Goal: Task Accomplishment & Management: Manage account settings

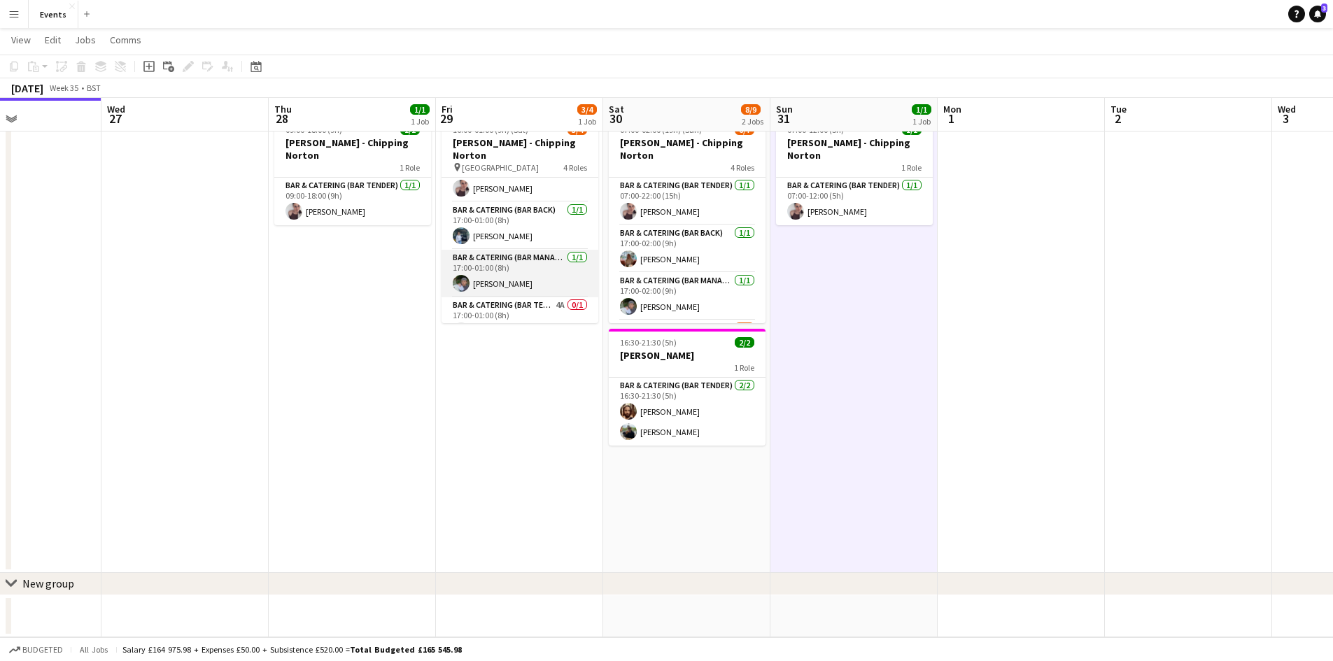
scroll to position [32, 0]
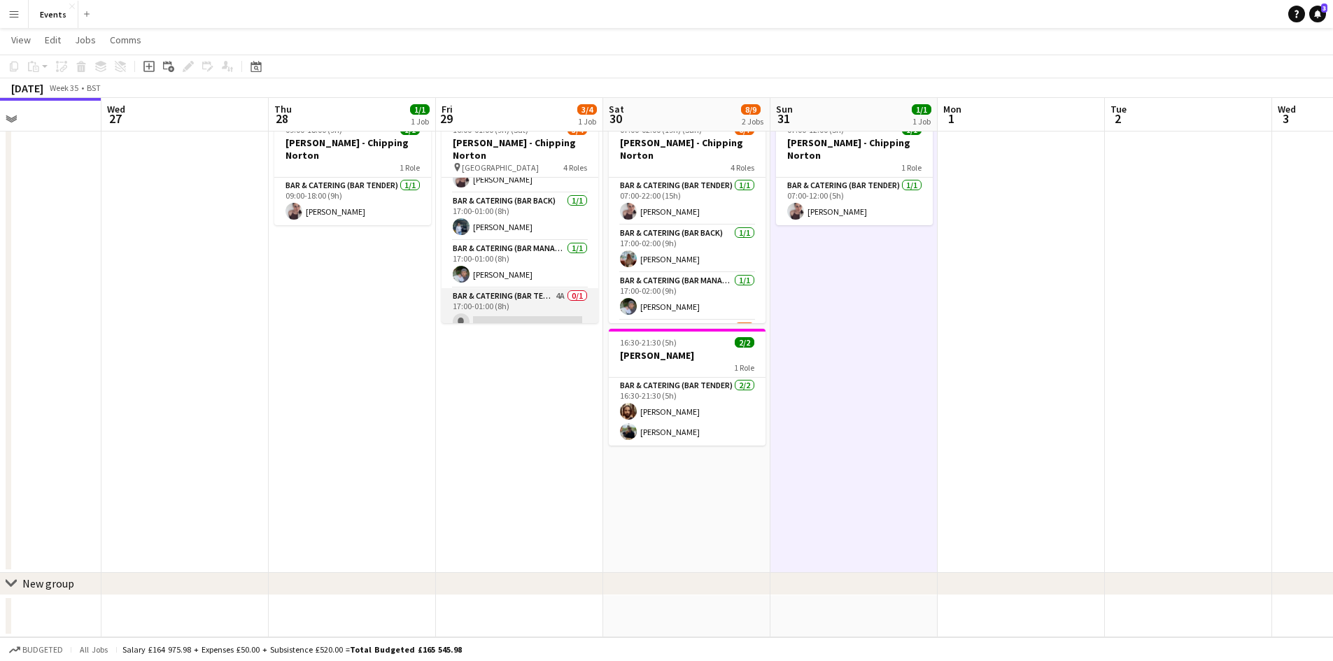
click at [522, 288] on app-card-role "Bar & Catering (Bar Tender) 4A 0/1 17:00-01:00 (8h) single-neutral-actions" at bounding box center [520, 312] width 157 height 48
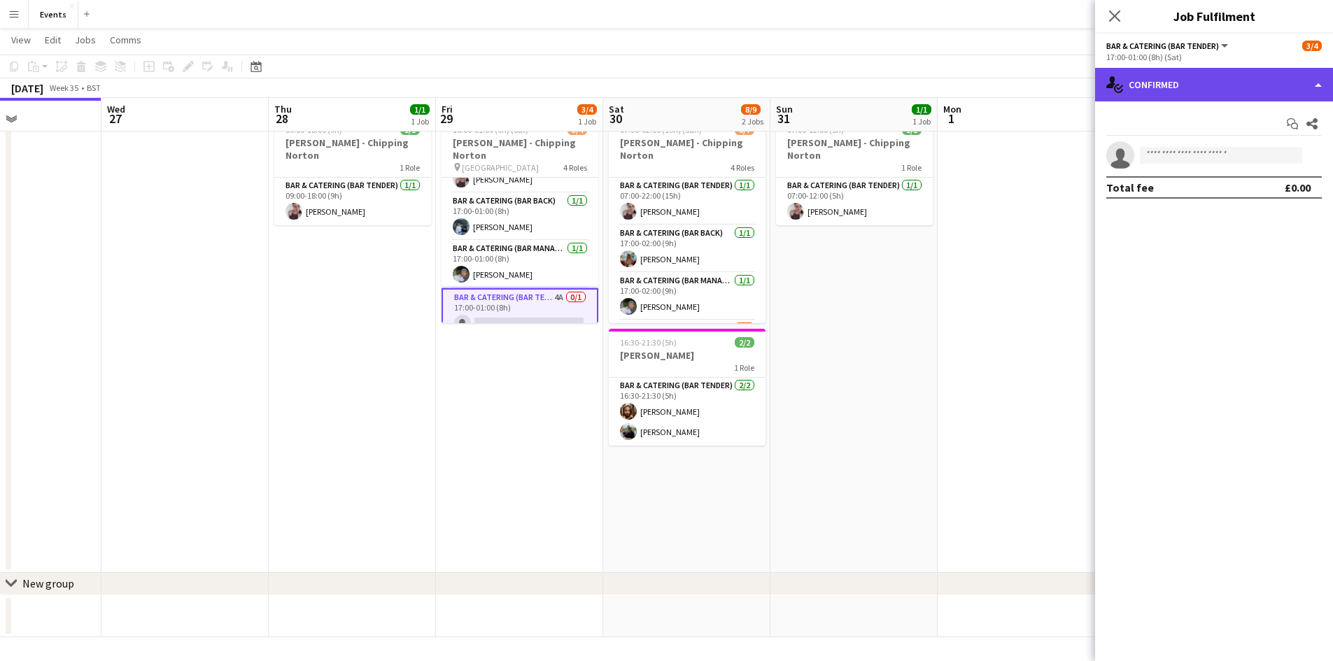
click at [1193, 92] on div "single-neutral-actions-check-2 Confirmed" at bounding box center [1214, 85] width 238 height 34
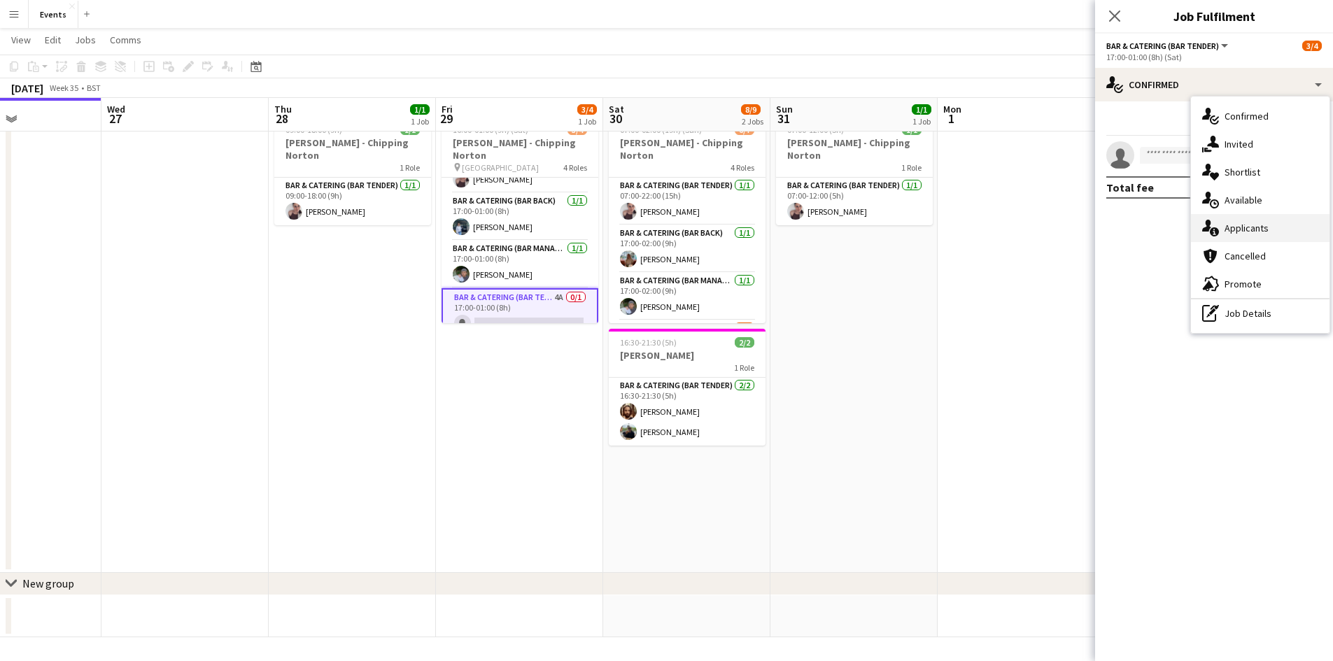
click at [1246, 237] on div "single-neutral-actions-information Applicants" at bounding box center [1260, 228] width 139 height 28
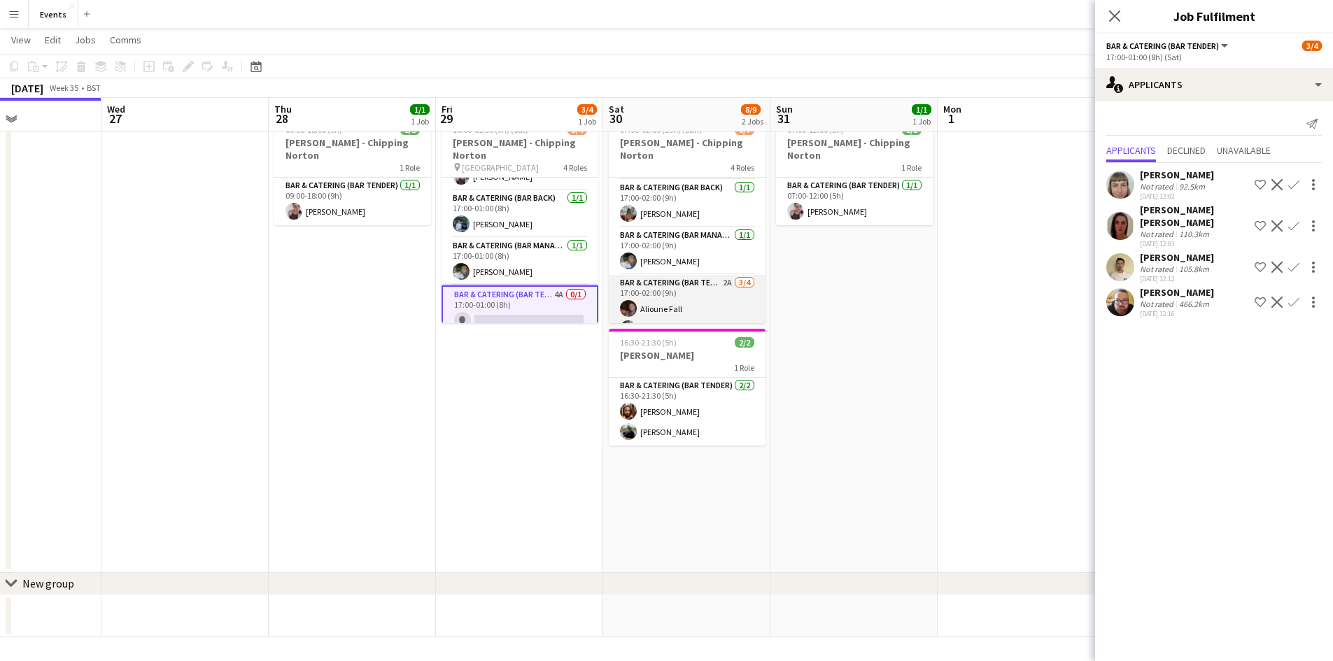
scroll to position [93, 0]
click at [679, 258] on app-card-role "Bar & Catering (Bar Tender) 2A [DATE] 17:00-02:00 (9h) [PERSON_NAME] [PERSON_NA…" at bounding box center [687, 281] width 157 height 108
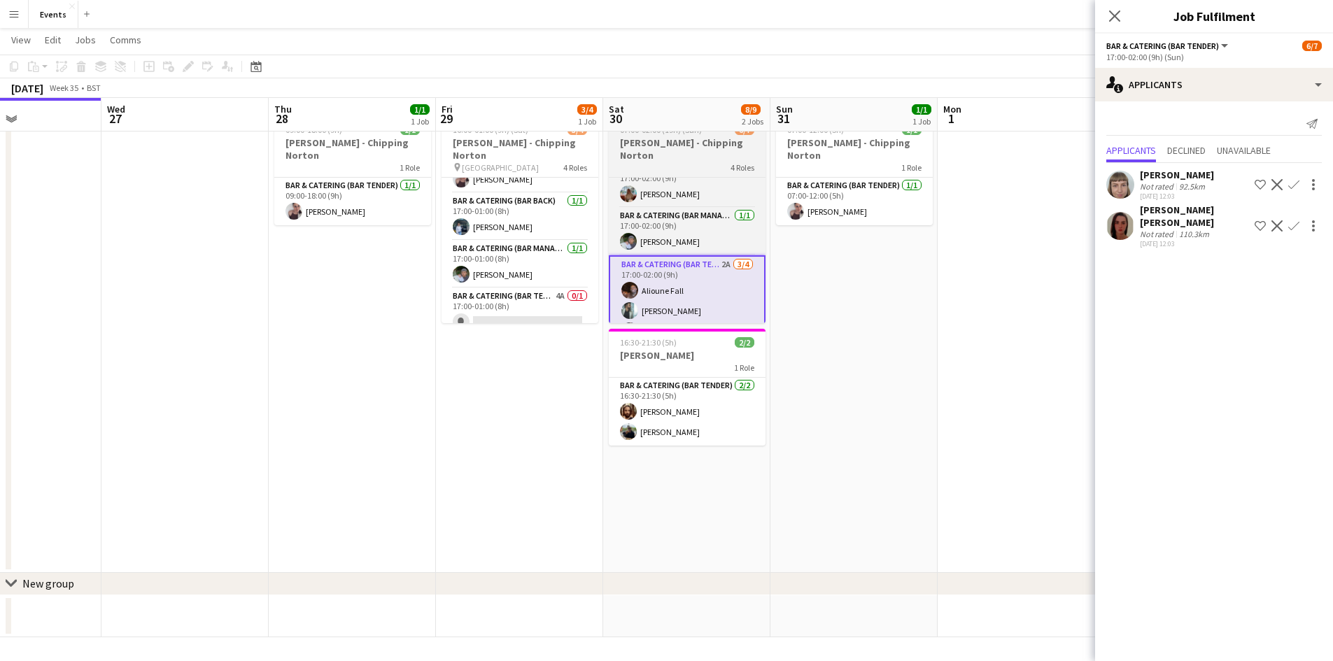
scroll to position [96, 0]
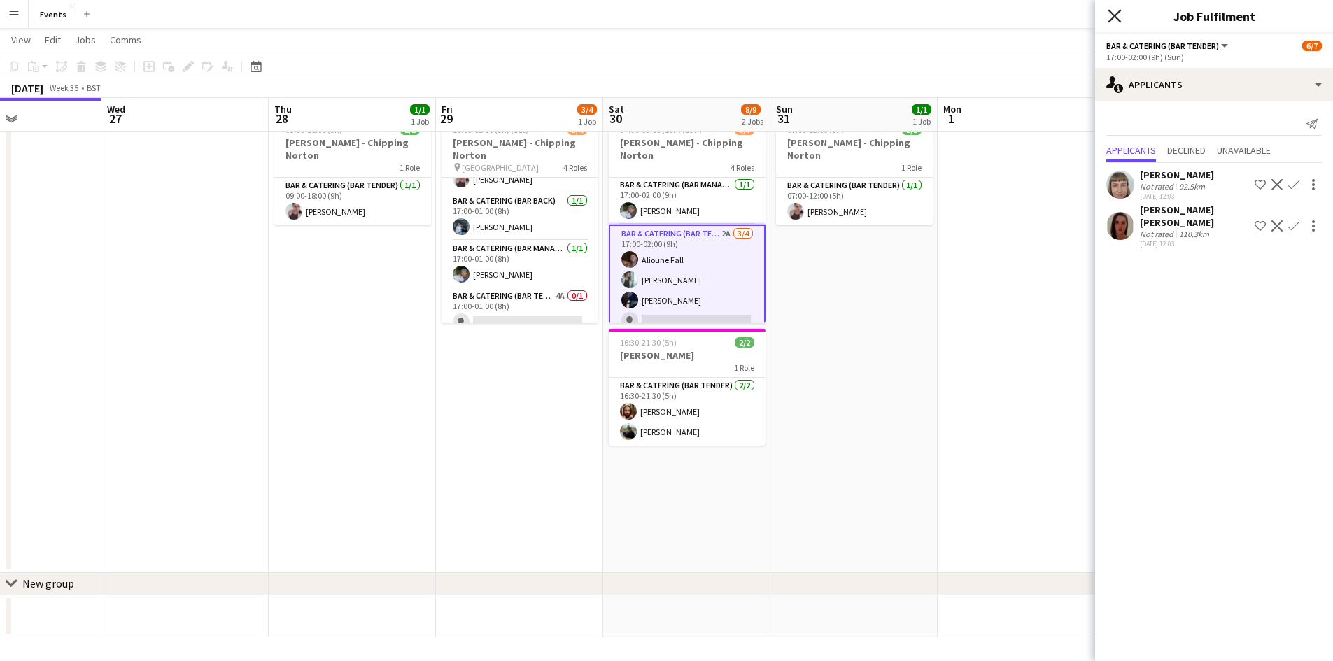
click at [1117, 16] on icon "Close pop-in" at bounding box center [1114, 15] width 13 height 13
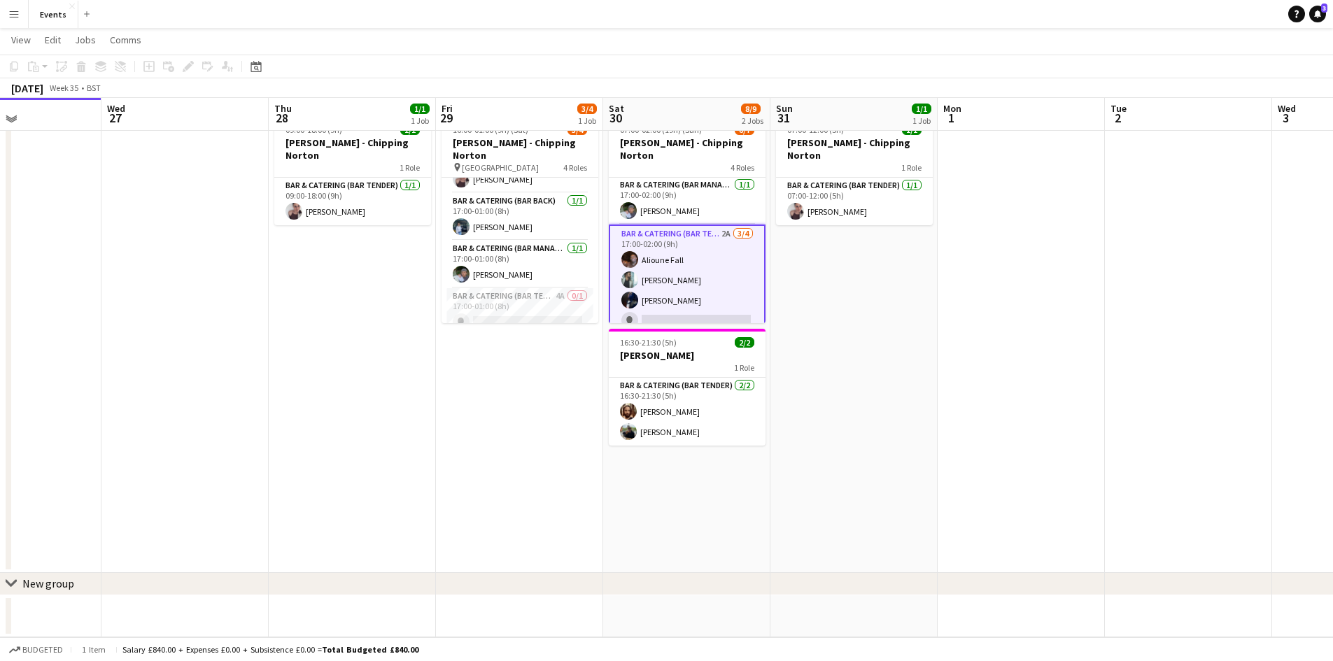
scroll to position [0, 0]
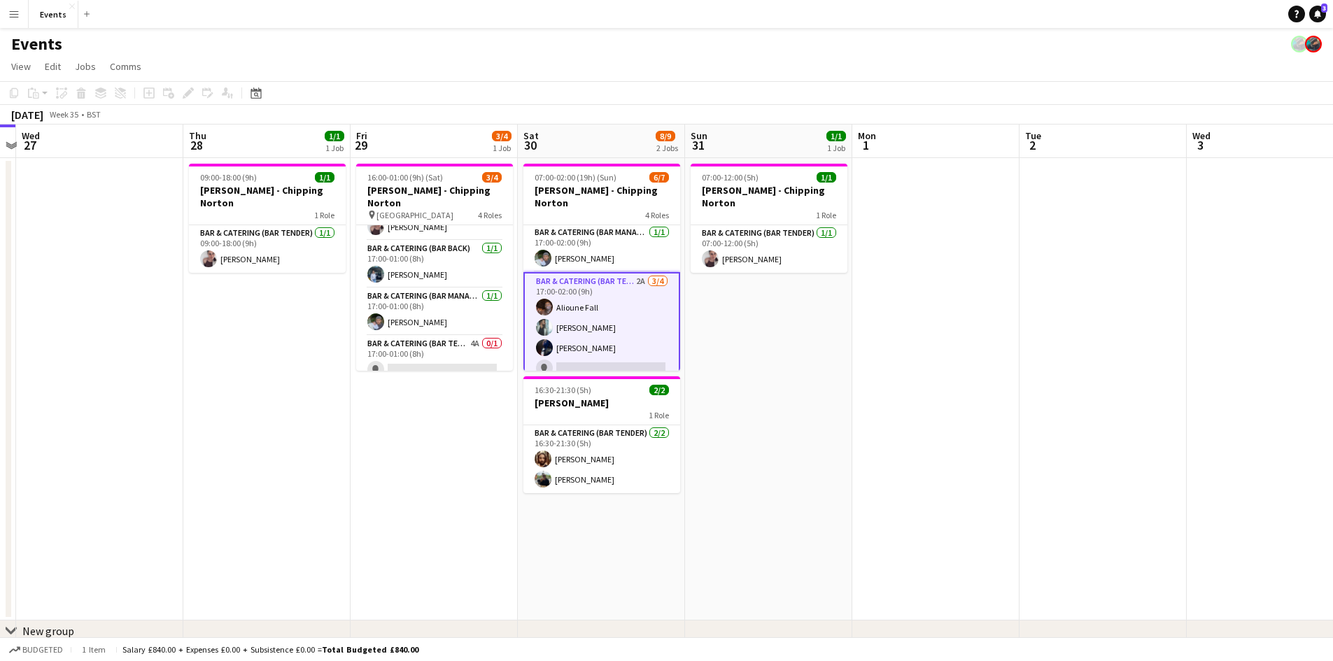
click at [426, 423] on app-calendar-viewport "Sun 24 2/2 1 Job Mon 25 Tue 26 Wed 27 Thu 28 1/1 1 Job Fri 29 3/4 1 Job Sat 30 …" at bounding box center [666, 405] width 1333 height 561
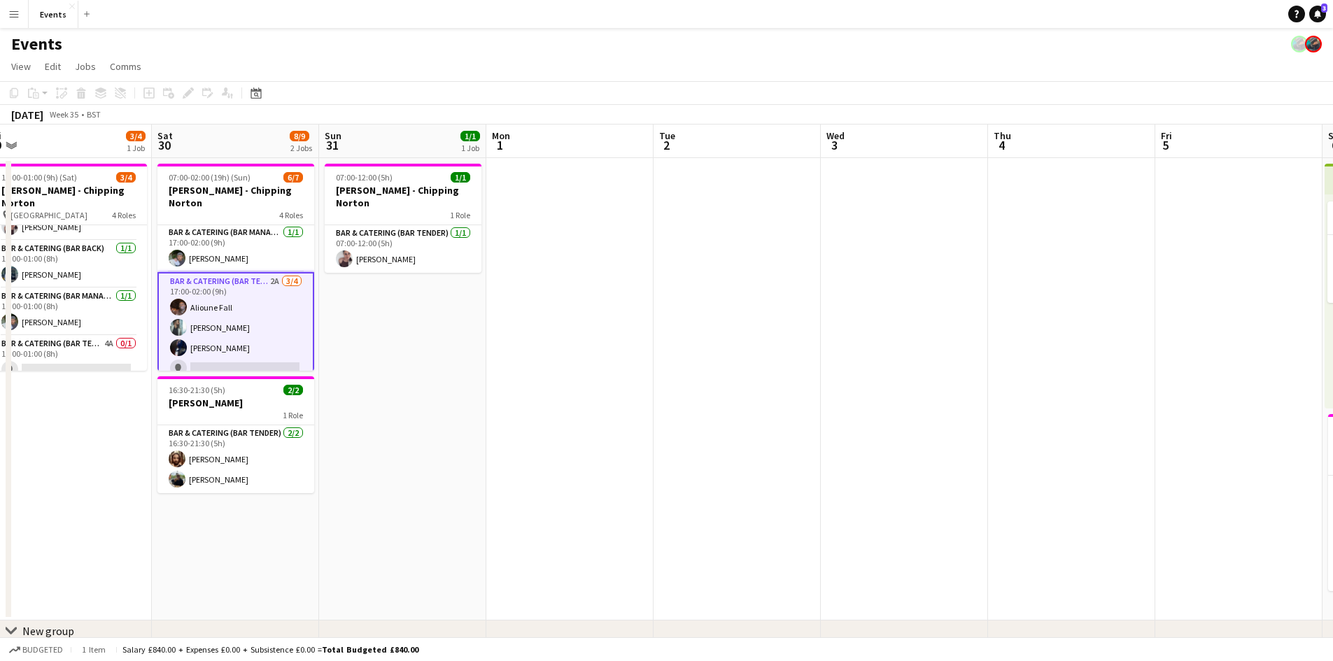
drag, startPoint x: 737, startPoint y: 374, endPoint x: 201, endPoint y: 407, distance: 537.2
click at [232, 412] on app-calendar-viewport "Tue 26 Wed 27 Thu 28 1/1 1 Job Fri 29 3/4 1 Job Sat 30 8/9 2 Jobs Sun 31 1/1 1 …" at bounding box center [666, 405] width 1333 height 561
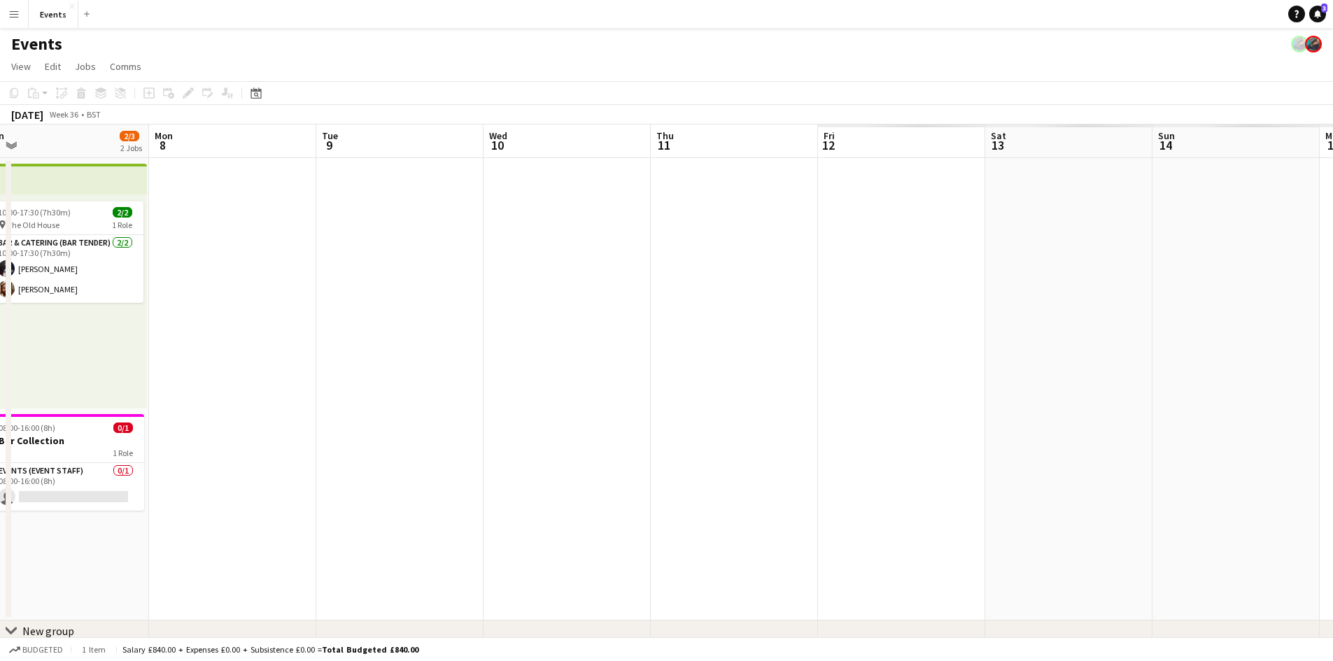
drag, startPoint x: 191, startPoint y: 308, endPoint x: -239, endPoint y: 281, distance: 430.5
click at [0, 281] on html "Menu Boards Boards Boards All jobs Status Workforce Workforce My Workforce Recr…" at bounding box center [666, 354] width 1333 height 709
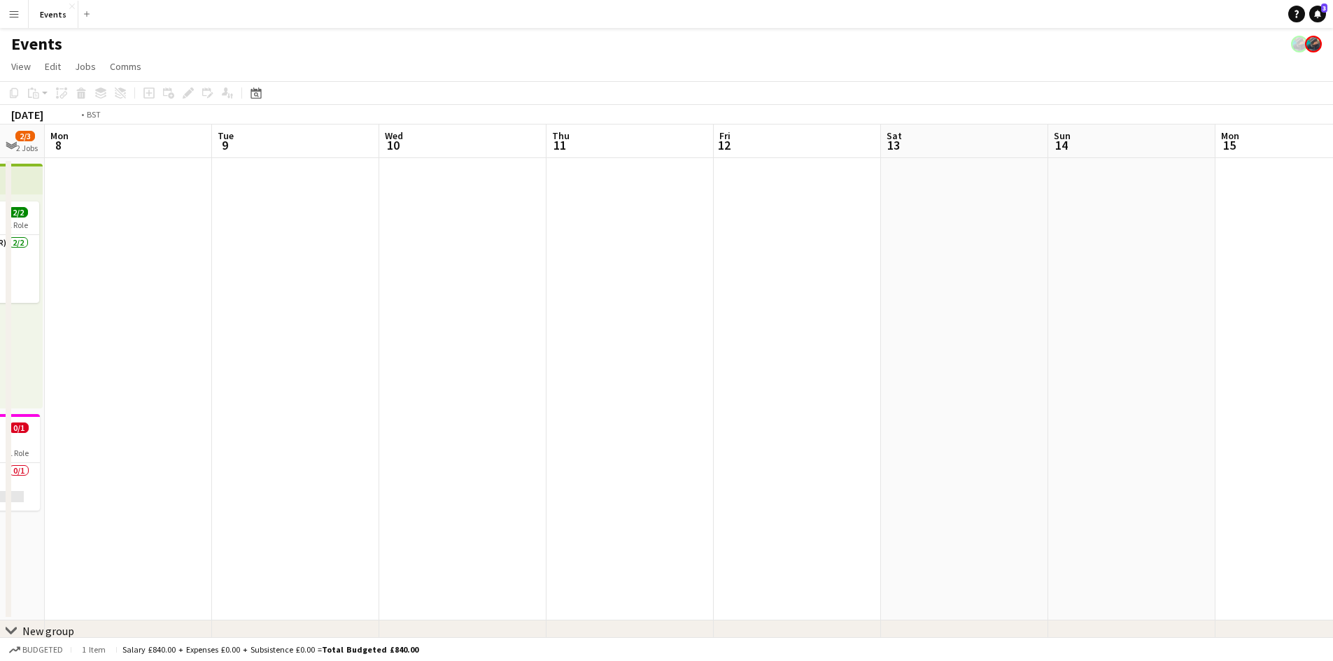
drag, startPoint x: 726, startPoint y: 233, endPoint x: -189, endPoint y: 279, distance: 915.9
click at [0, 279] on html "Menu Boards Boards Boards All jobs Status Workforce Workforce My Workforce Recr…" at bounding box center [666, 354] width 1333 height 709
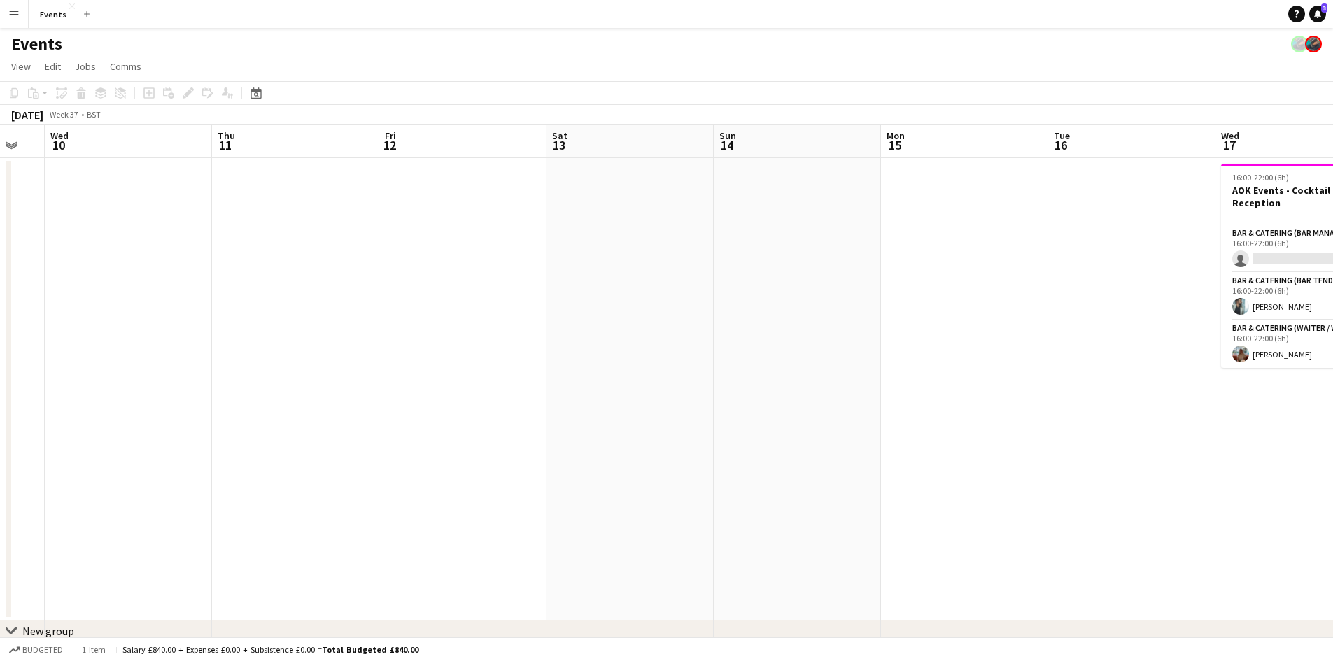
drag, startPoint x: 1072, startPoint y: 321, endPoint x: 406, endPoint y: 386, distance: 669.4
click at [442, 388] on app-calendar-viewport "Sun 7 2/3 2 Jobs Mon 8 Tue 9 Wed 10 Thu 11 Fri 12 Sat 13 Sun 14 Mon 15 Tue 16 W…" at bounding box center [666, 405] width 1333 height 561
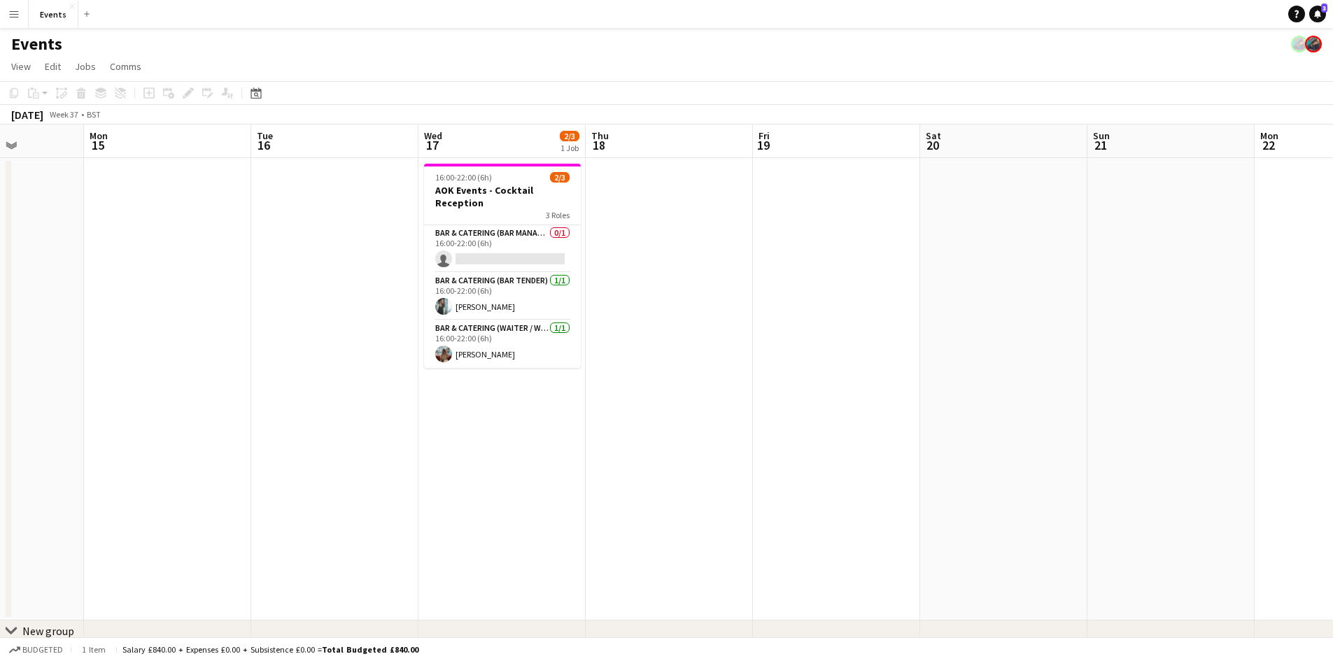
scroll to position [0, 418]
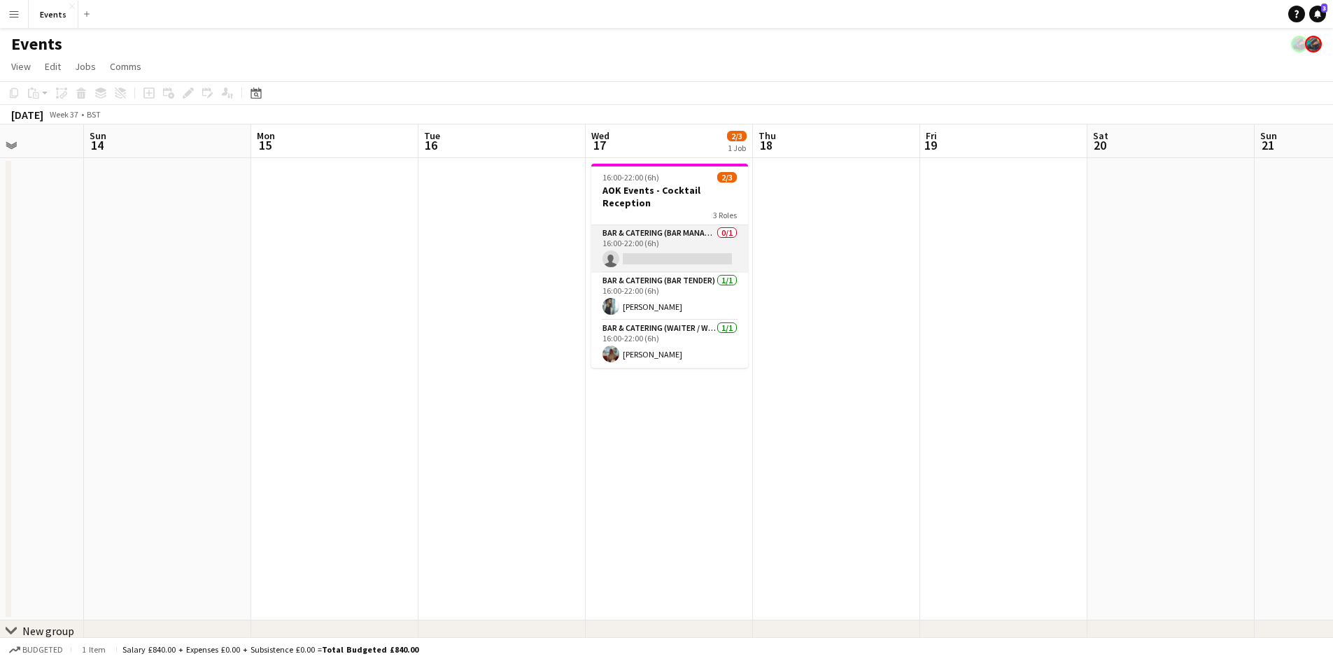
click at [641, 251] on app-card-role "Bar & Catering (Bar Manager) 0/1 16:00-22:00 (6h) single-neutral-actions" at bounding box center [669, 249] width 157 height 48
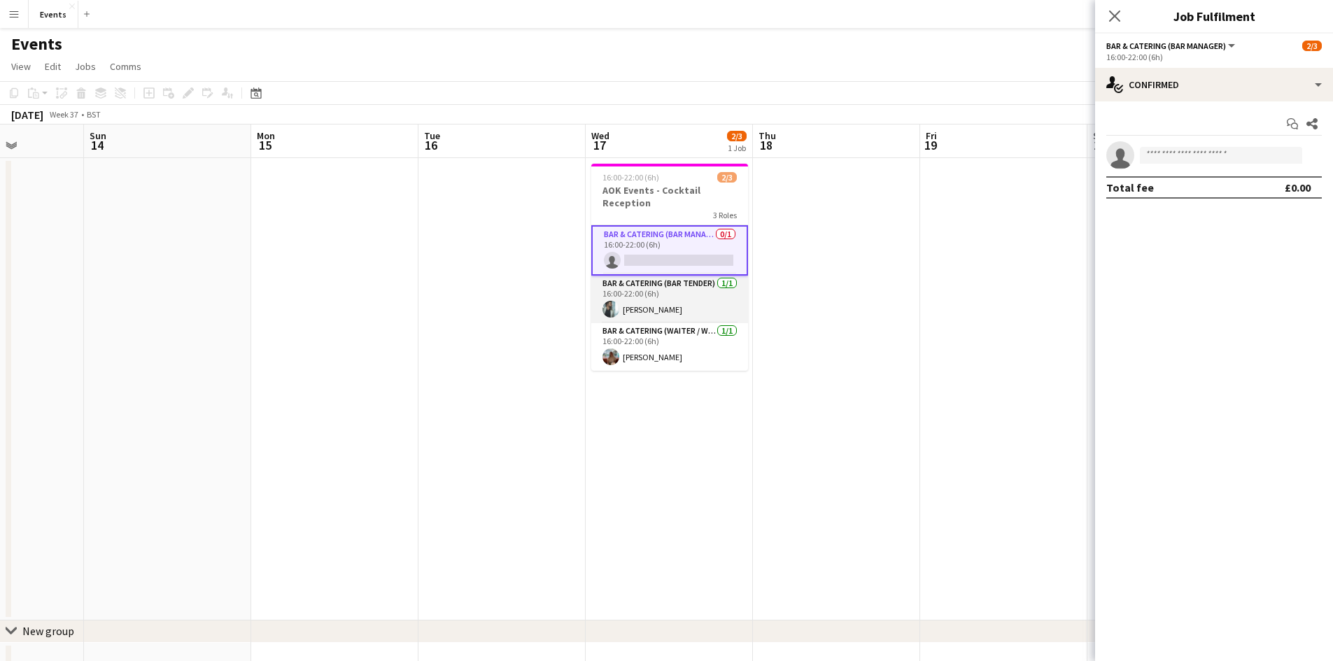
click at [652, 286] on app-card-role "Bar & Catering (Bar Tender) [DATE] 16:00-22:00 (6h) [PERSON_NAME]" at bounding box center [669, 300] width 157 height 48
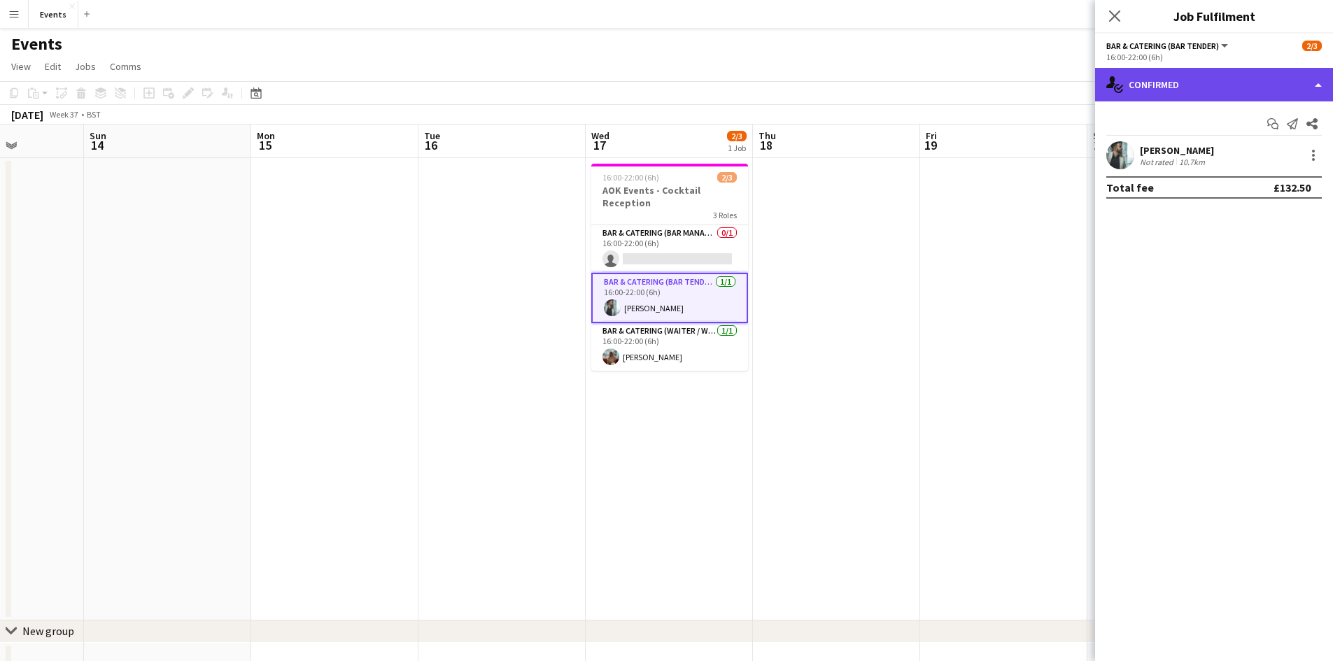
click at [1146, 97] on div "single-neutral-actions-check-2 Confirmed" at bounding box center [1214, 85] width 238 height 34
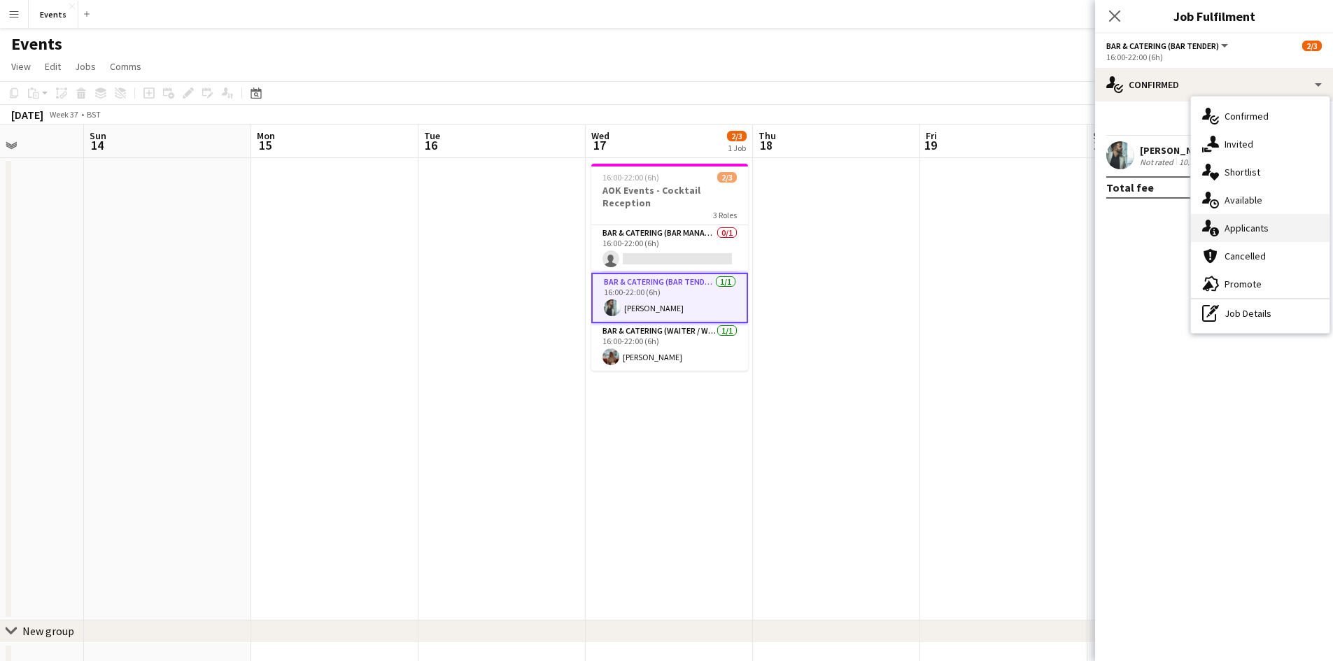
click at [1206, 222] on icon at bounding box center [1206, 226] width 9 height 12
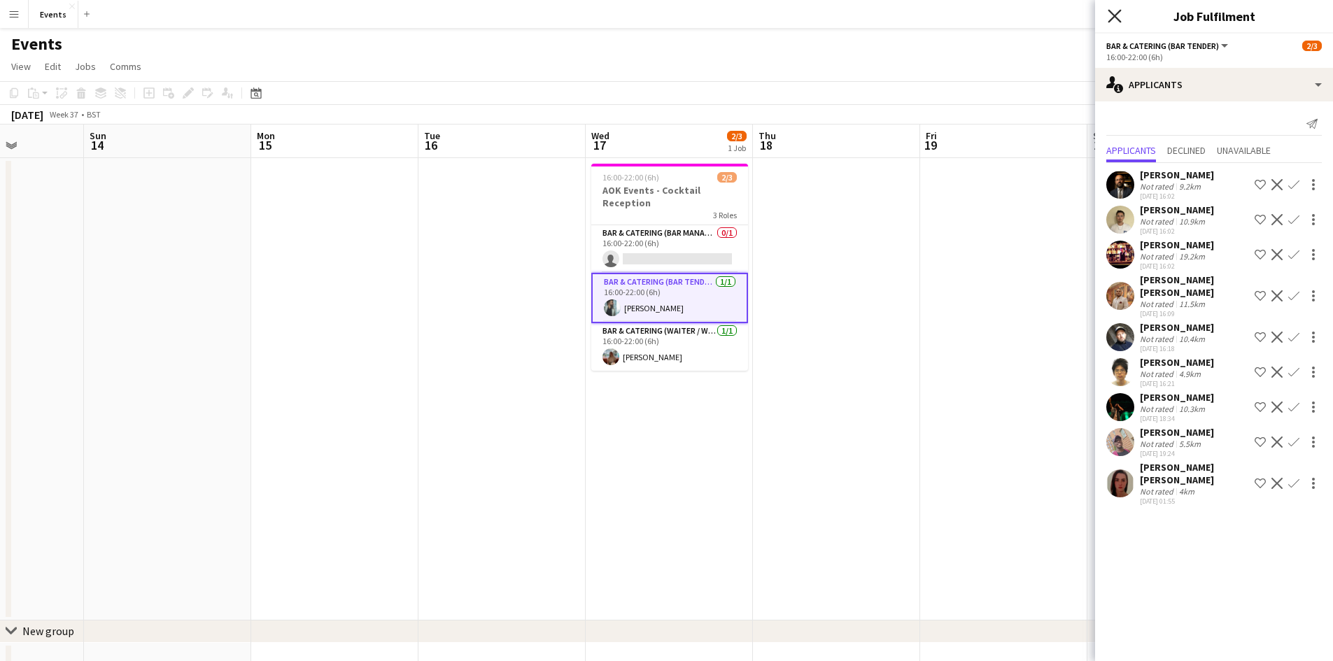
click at [1111, 19] on icon "Close pop-in" at bounding box center [1114, 15] width 13 height 13
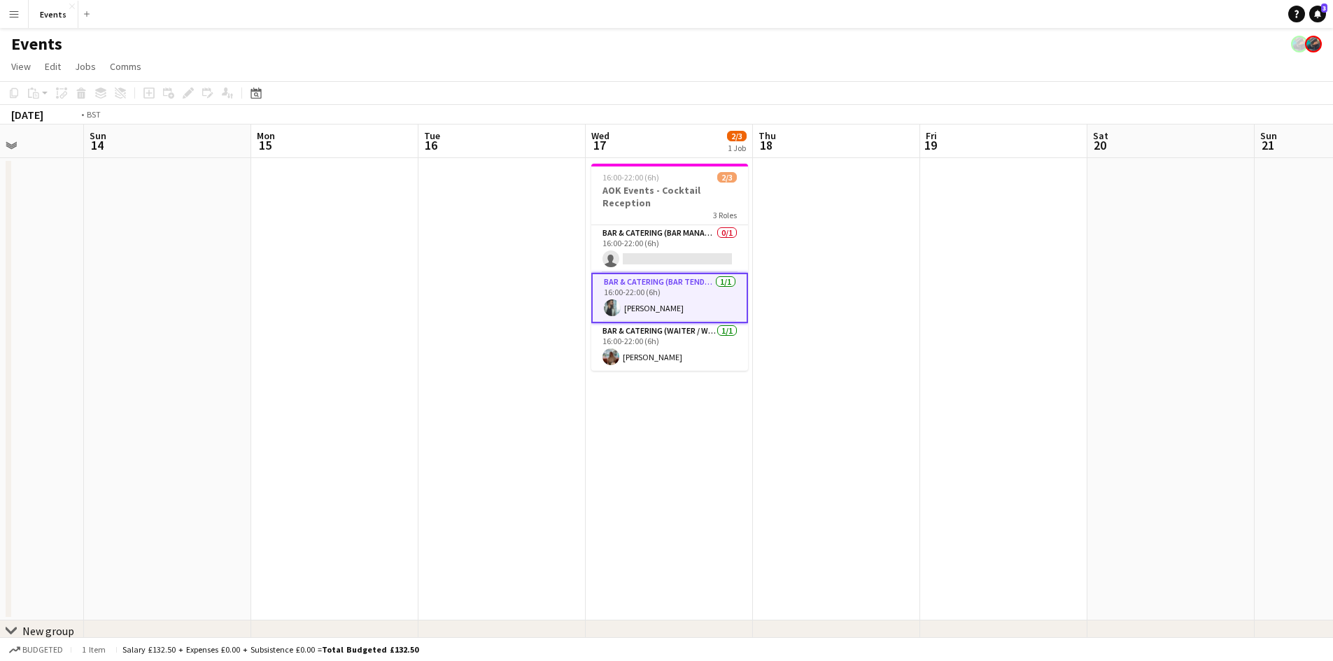
drag, startPoint x: 1079, startPoint y: 379, endPoint x: 559, endPoint y: 367, distance: 520.1
click at [641, 367] on app-calendar-viewport "Thu 11 Fri 12 Sat 13 Sun 14 Mon 15 Tue 16 Wed 17 2/3 1 Job Thu 18 Fri 19 Sat 20…" at bounding box center [666, 405] width 1333 height 561
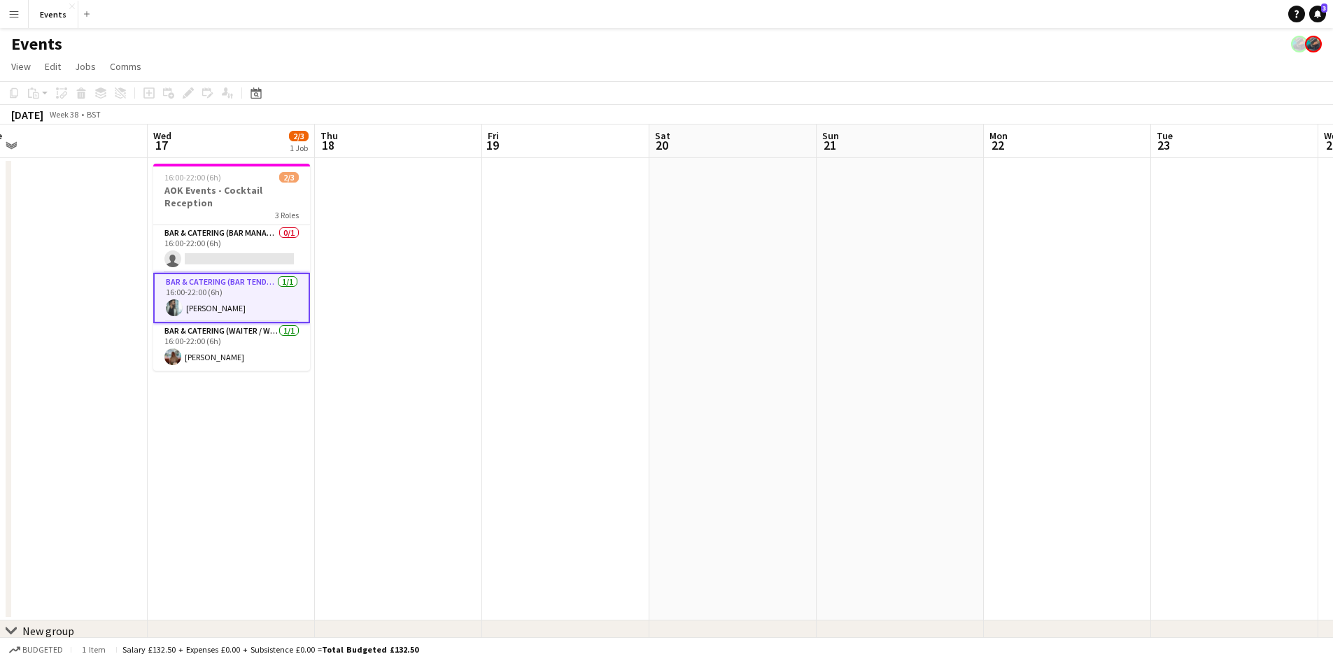
drag, startPoint x: 1077, startPoint y: 432, endPoint x: 593, endPoint y: 405, distance: 484.4
click at [692, 408] on app-calendar-viewport "Sat 13 Sun 14 Mon 15 Tue 16 Wed 17 2/3 1 Job Thu 18 Fri 19 Sat 20 Sun 21 Mon 22…" at bounding box center [666, 405] width 1333 height 561
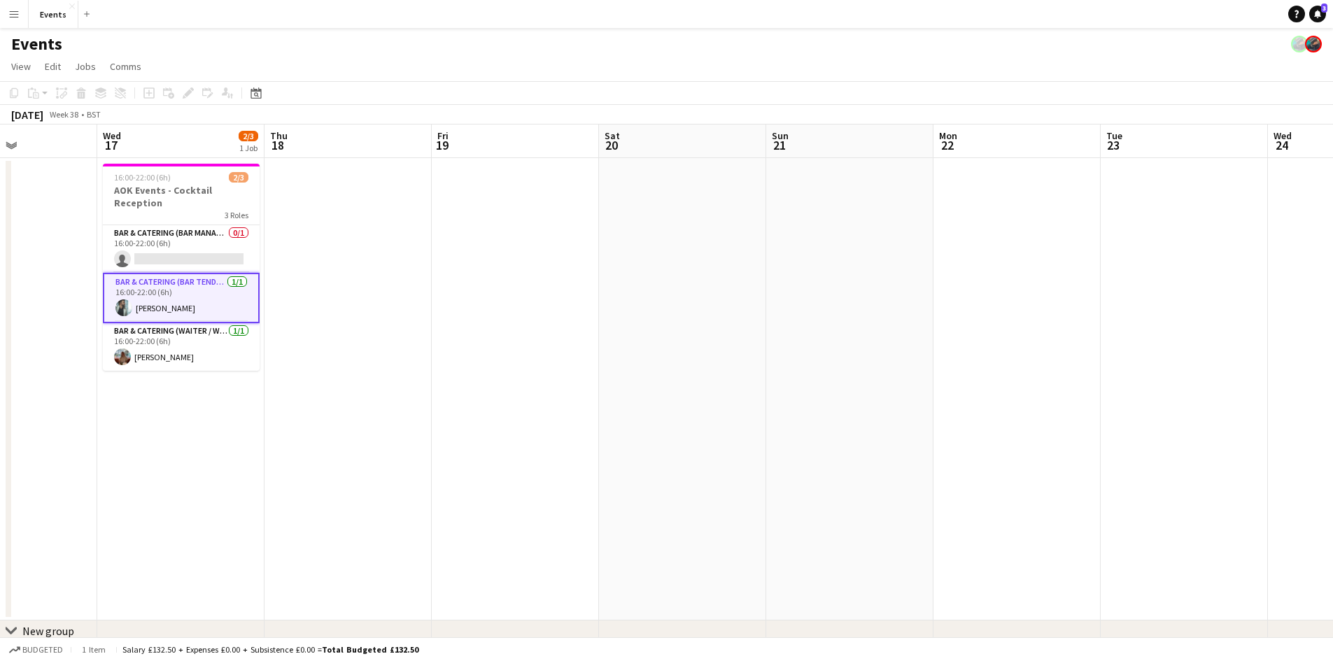
scroll to position [0, 405]
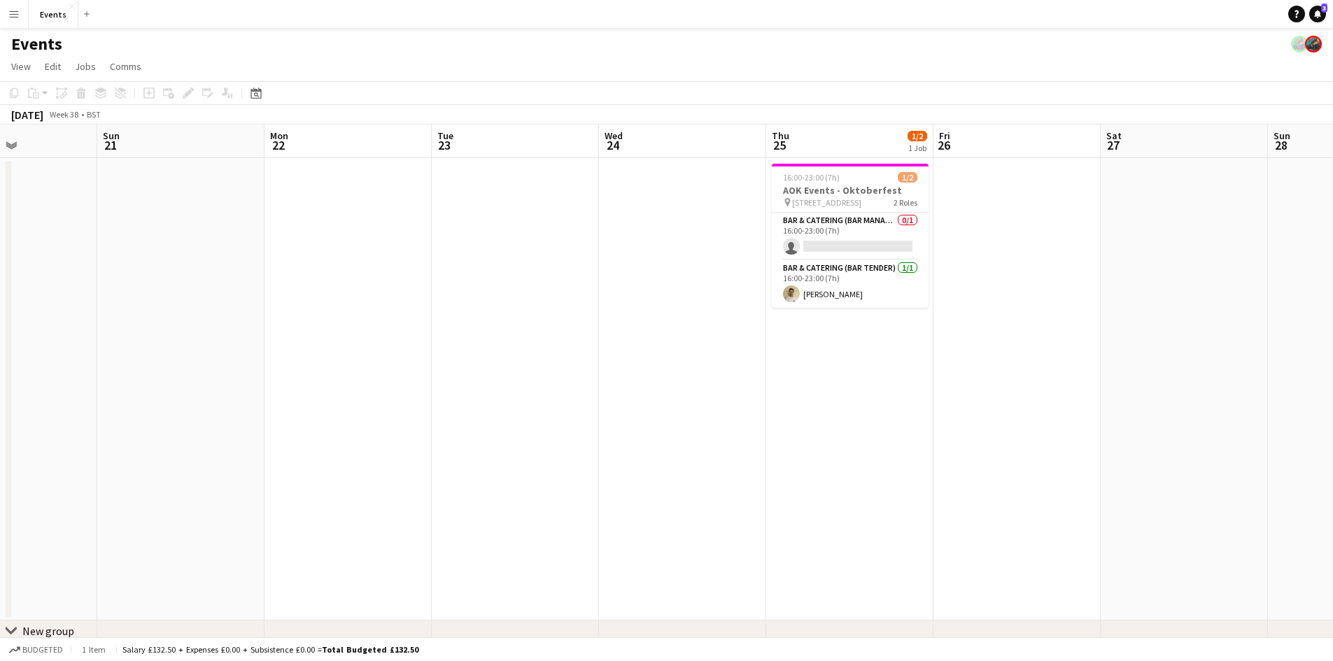
drag, startPoint x: 1002, startPoint y: 396, endPoint x: 149, endPoint y: 365, distance: 853.7
click at [342, 379] on app-calendar-viewport "Thu 18 Fri 19 Sat 20 Sun 21 Mon 22 Tue 23 Wed 24 Thu 25 1/2 1 Job Fri 26 Sat 27…" at bounding box center [666, 405] width 1333 height 561
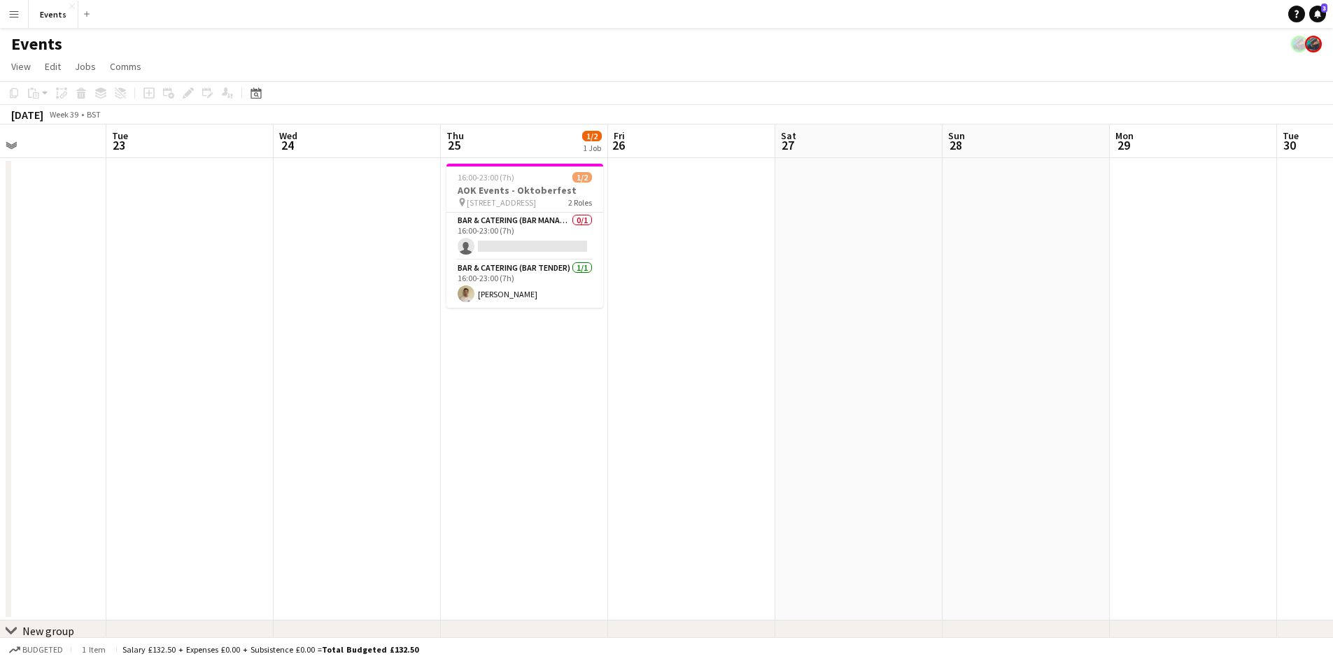
drag, startPoint x: 593, startPoint y: 332, endPoint x: 270, endPoint y: 331, distance: 323.3
click at [307, 332] on app-calendar-viewport "Sat 20 Sun 21 Mon 22 Tue 23 Wed 24 Thu 25 1/2 1 Job Fri 26 Sat 27 Sun 28 Mon 29…" at bounding box center [666, 405] width 1333 height 561
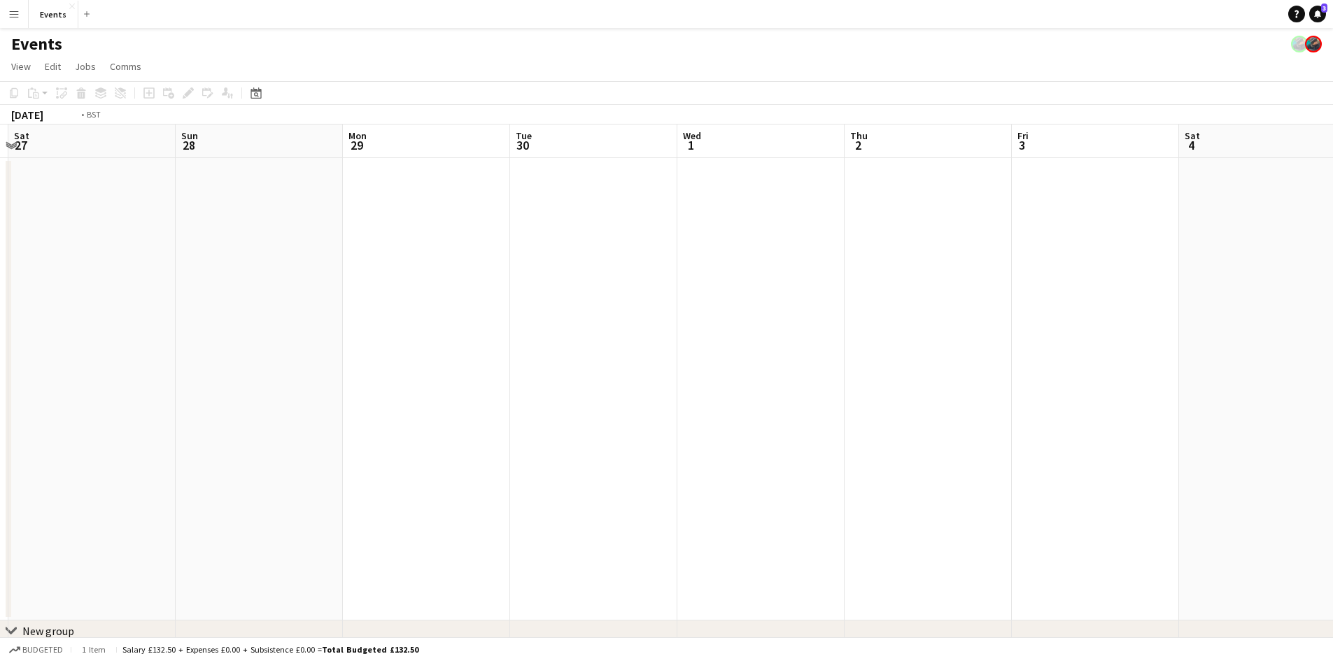
drag, startPoint x: 1008, startPoint y: 377, endPoint x: 258, endPoint y: 388, distance: 750.3
click at [292, 388] on app-calendar-viewport "Wed 24 Thu 25 1/2 1 Job Fri 26 Sat 27 Sun 28 Mon 29 Tue 30 Wed 1 Thu 2 Fri 3 Sa…" at bounding box center [666, 405] width 1333 height 561
drag, startPoint x: 1040, startPoint y: 373, endPoint x: 218, endPoint y: 337, distance: 822.5
click at [334, 353] on app-calendar-viewport "Sun 28 Mon 29 Tue 30 Wed 1 Thu 2 Fri 3 Sat 4 Sun 5 Mon 6 Tue 7 Wed 8 Thu 9 Fri …" at bounding box center [666, 405] width 1333 height 561
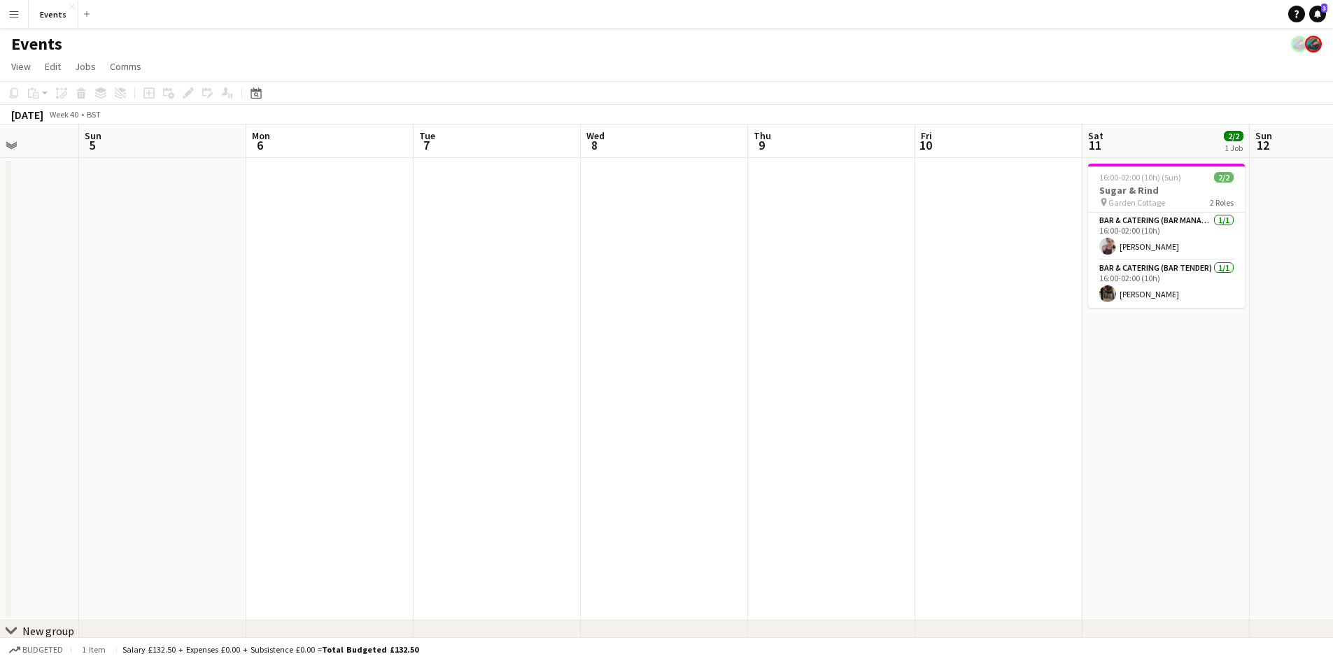
scroll to position [0, 540]
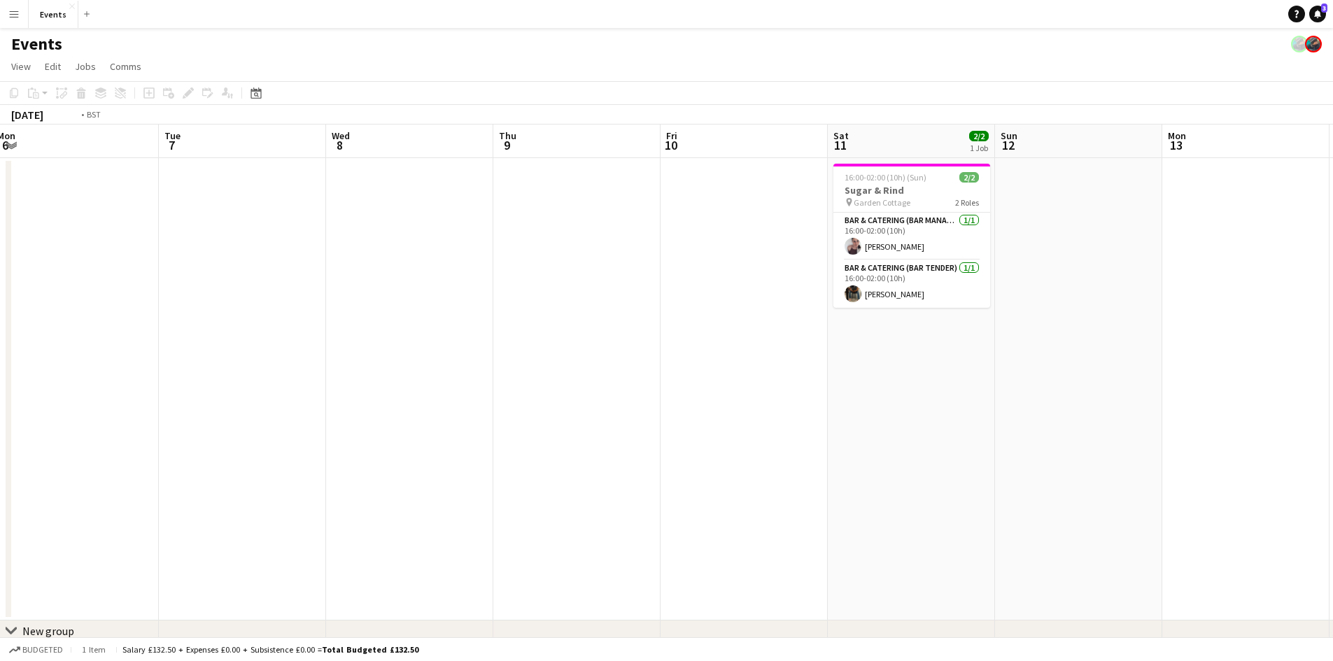
drag, startPoint x: 1114, startPoint y: 362, endPoint x: 461, endPoint y: 438, distance: 658.1
click at [582, 438] on app-calendar-viewport "Fri 3 Sat 4 Sun 5 Mon 6 Tue 7 Wed 8 Thu 9 Fri 10 Sat 11 2/2 1 Job Sun 12 Mon 13…" at bounding box center [666, 405] width 1333 height 561
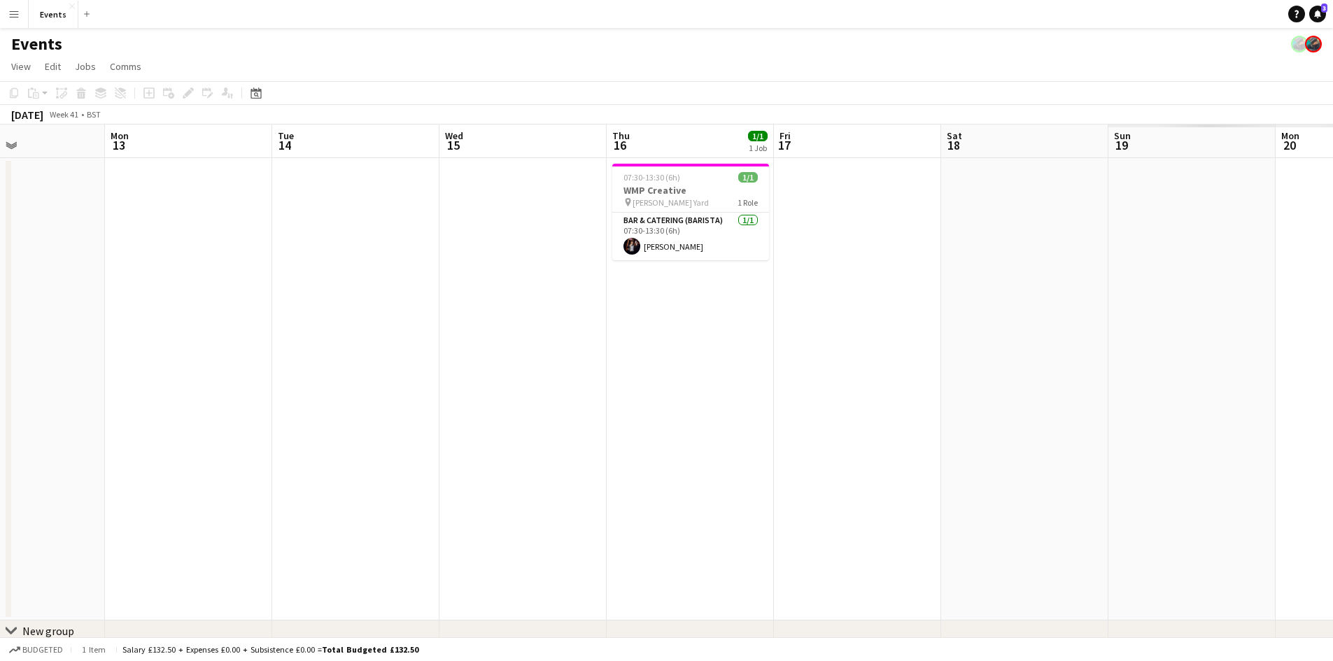
drag, startPoint x: 962, startPoint y: 384, endPoint x: 32, endPoint y: 370, distance: 929.5
click at [101, 384] on app-calendar-viewport "Wed 8 Thu 9 Fri 10 Sat 11 2/2 1 Job Sun 12 Mon 13 Tue 14 Wed 15 Thu 16 1/1 1 Jo…" at bounding box center [666, 405] width 1333 height 561
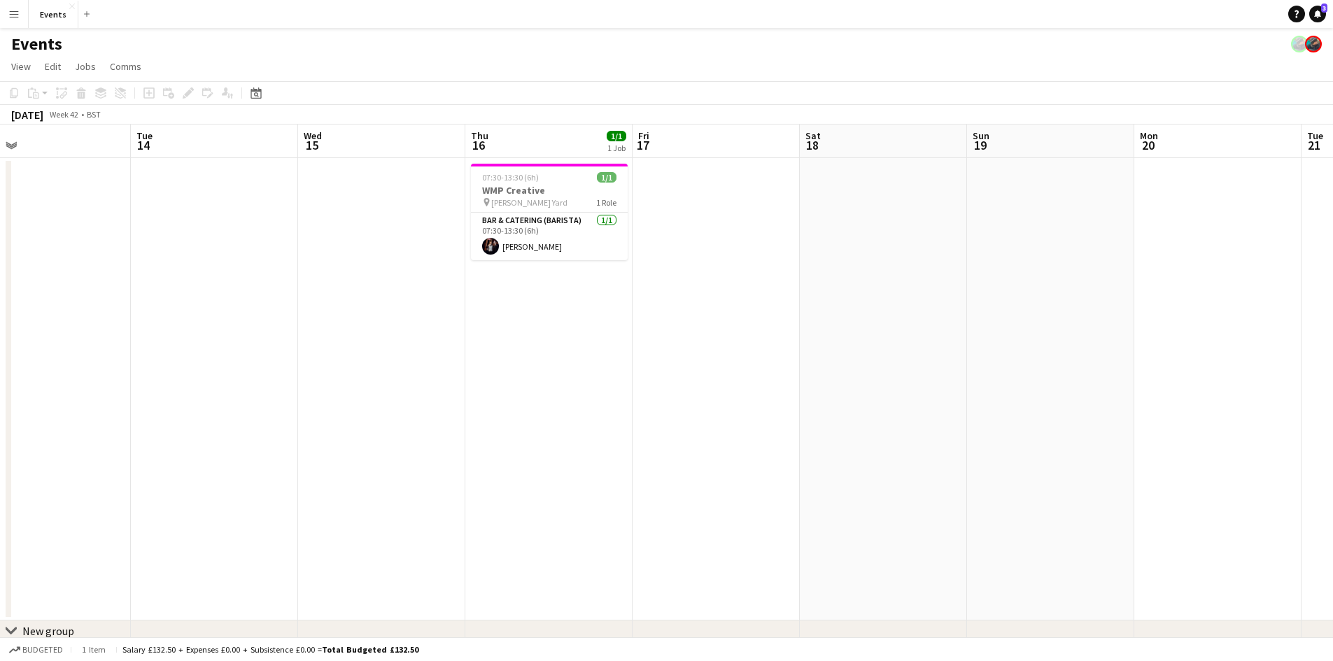
drag, startPoint x: 281, startPoint y: 283, endPoint x: 363, endPoint y: 282, distance: 81.9
click at [361, 282] on app-calendar-viewport "Sat 11 2/2 1 Job Sun 12 Mon 13 Tue 14 Wed 15 Thu 16 1/1 1 Job Fri 17 Sat 18 Sun…" at bounding box center [666, 405] width 1333 height 561
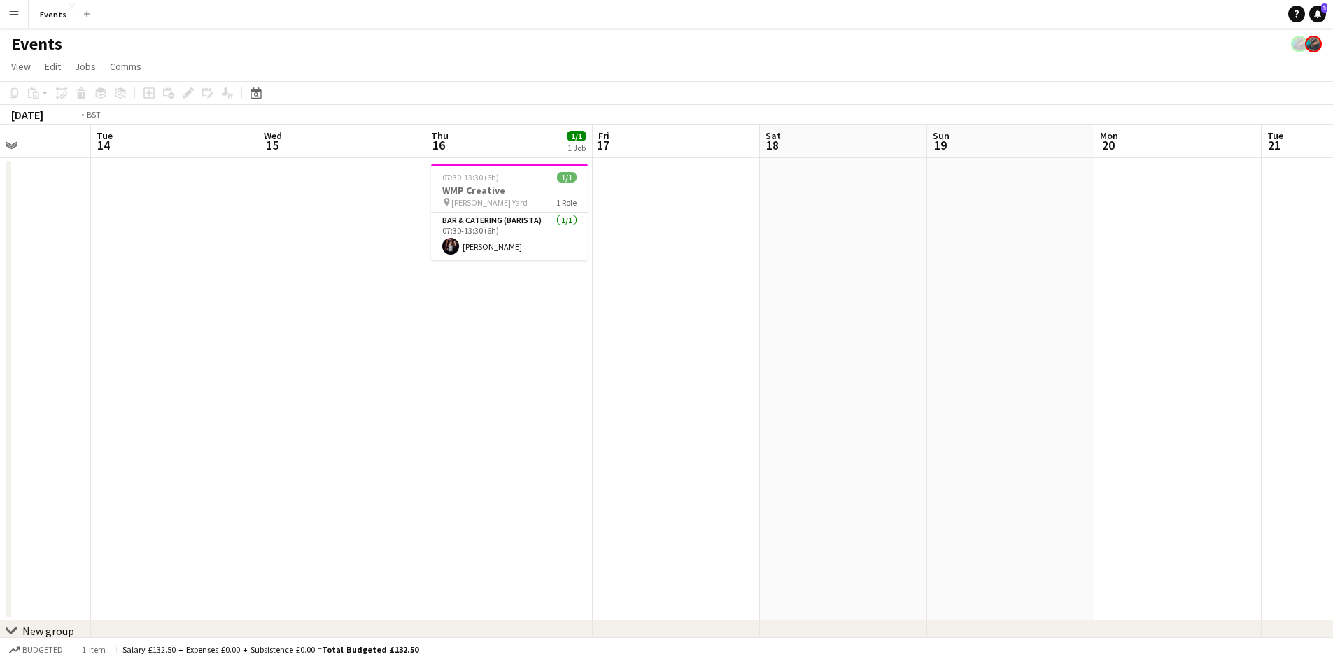
drag, startPoint x: 370, startPoint y: 282, endPoint x: 442, endPoint y: 291, distance: 72.0
click at [402, 286] on app-calendar-viewport "Sat 11 2/2 1 Job Sun 12 Mon 13 Tue 14 Wed 15 Thu 16 1/1 1 Job Fri 17 Sat 18 Sun…" at bounding box center [666, 405] width 1333 height 561
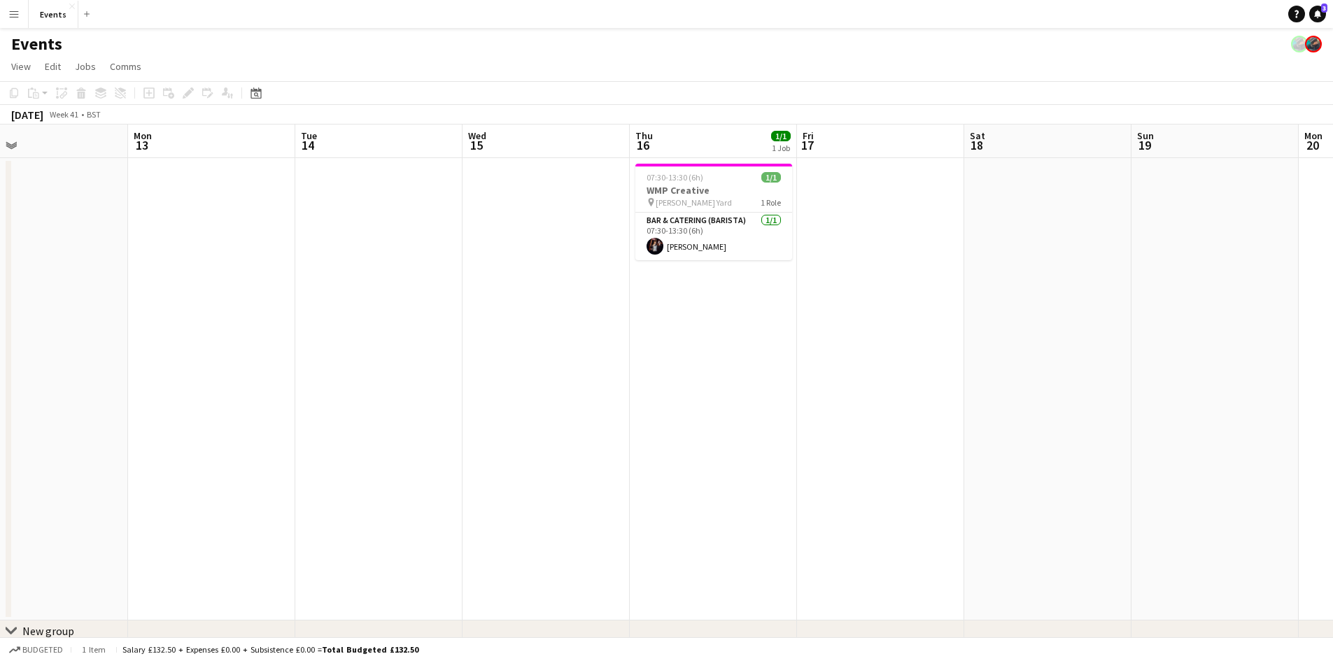
drag, startPoint x: 367, startPoint y: 351, endPoint x: 561, endPoint y: 351, distance: 193.2
click at [521, 351] on app-calendar-viewport "Fri 10 Sat 11 2/2 1 Job Sun 12 Mon 13 Tue 14 Wed 15 Thu 16 1/1 1 Job Fri 17 Sat…" at bounding box center [666, 405] width 1333 height 561
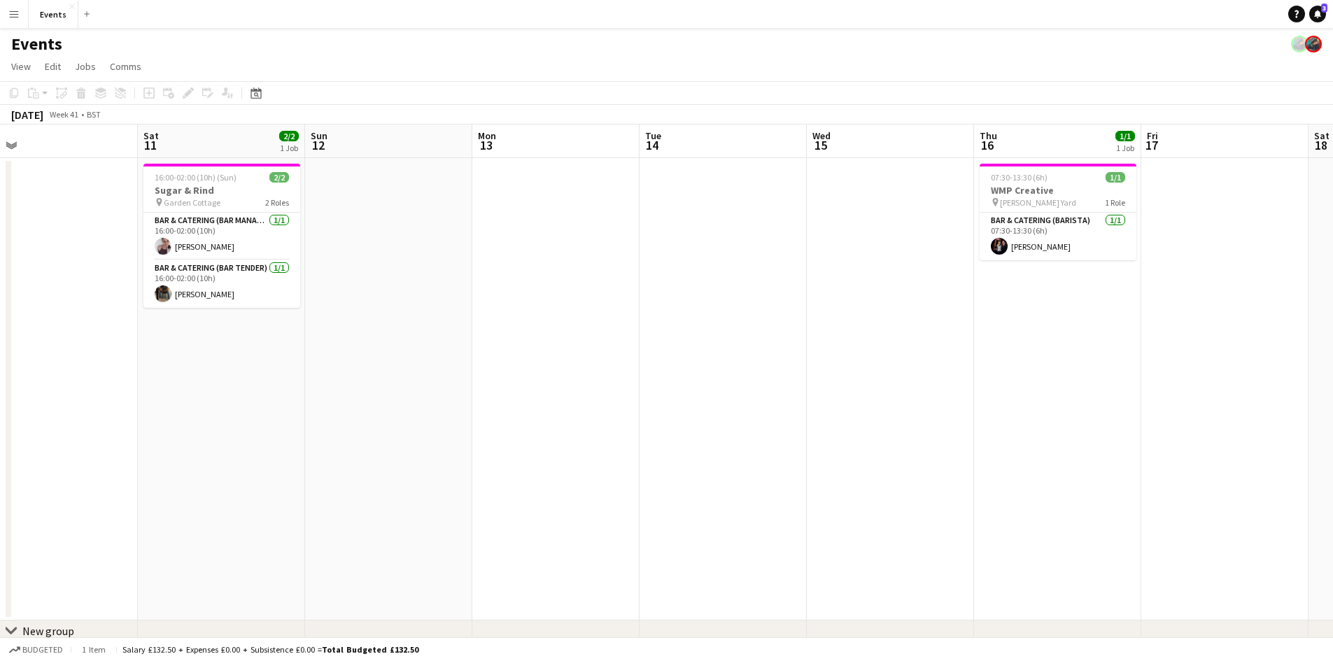
drag, startPoint x: 127, startPoint y: 360, endPoint x: 724, endPoint y: 438, distance: 602.0
click at [701, 435] on app-calendar-viewport "Wed 8 Thu 9 Fri 10 Sat 11 2/2 1 Job Sun 12 Mon 13 Tue 14 Wed 15 Thu 16 1/1 1 Jo…" at bounding box center [666, 405] width 1333 height 561
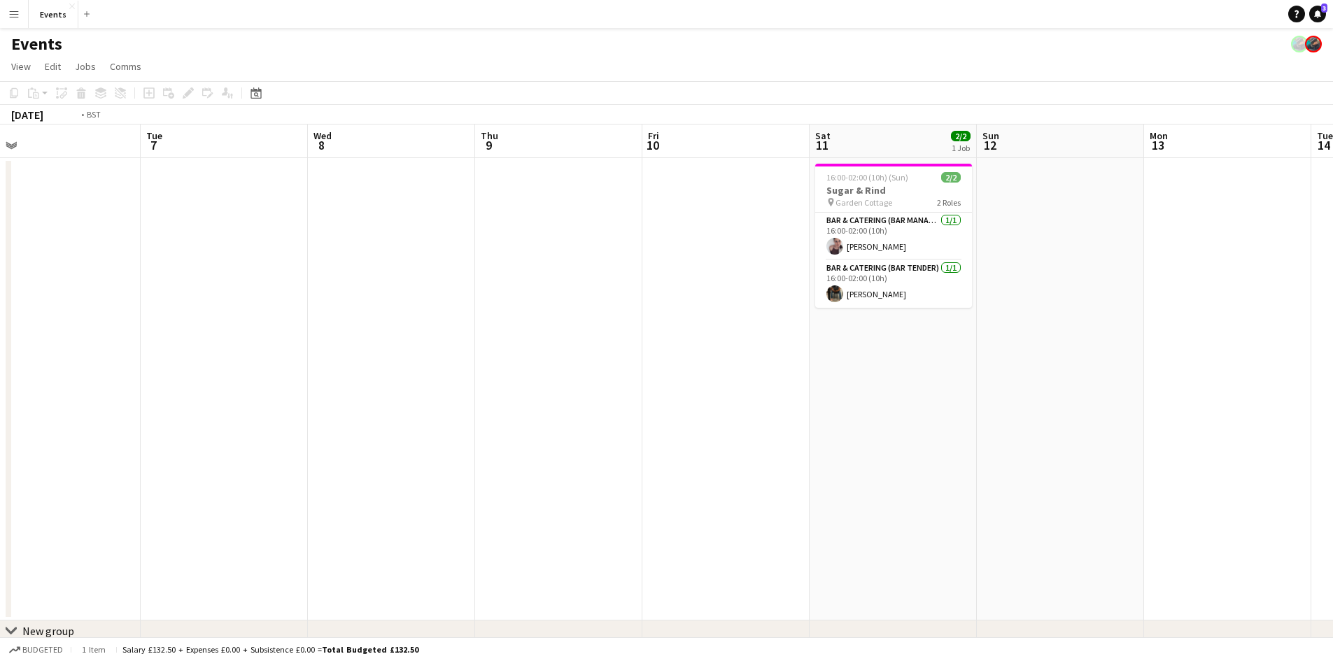
drag, startPoint x: 325, startPoint y: 419, endPoint x: 1062, endPoint y: 526, distance: 745.5
click at [1053, 524] on app-calendar-viewport "Sat 4 Sun 5 Mon 6 Tue 7 Wed 8 Thu 9 Fri 10 Sat 11 2/2 1 Job Sun 12 Mon 13 Tue 1…" at bounding box center [666, 405] width 1333 height 561
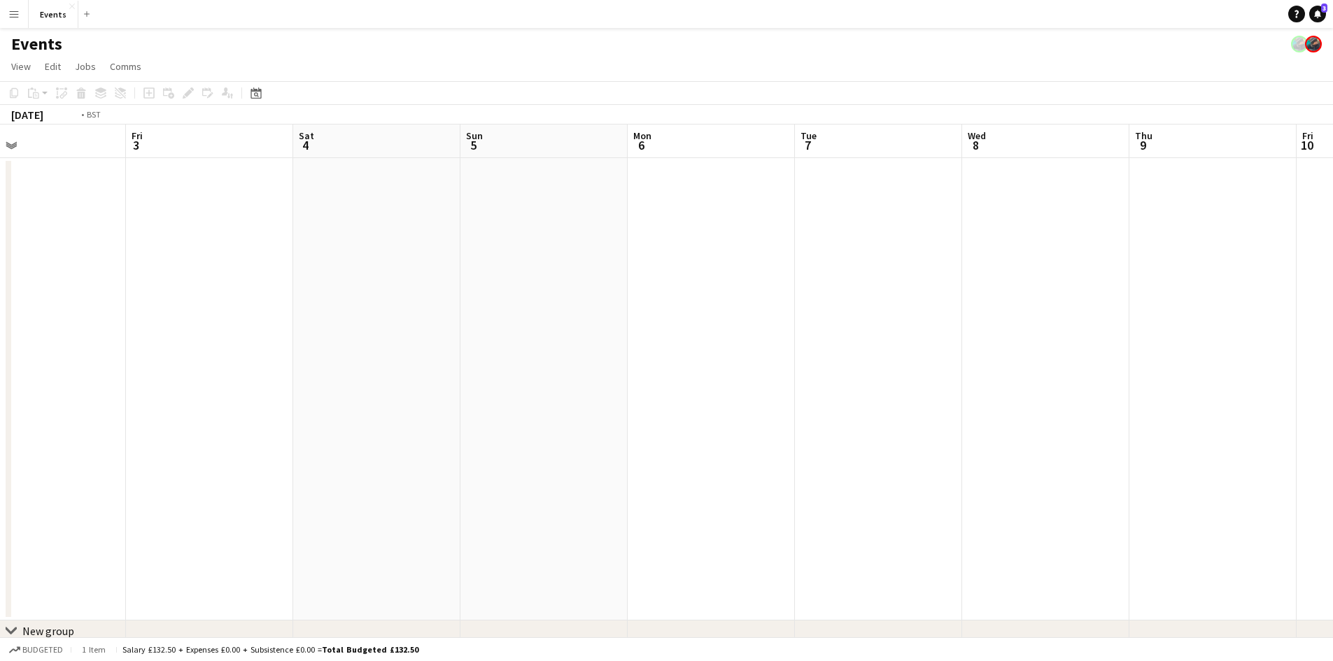
drag, startPoint x: 372, startPoint y: 415, endPoint x: 1025, endPoint y: 456, distance: 654.3
click at [1025, 456] on app-calendar-viewport "Tue 30 Wed 1 Thu 2 Fri 3 Sat 4 Sun 5 Mon 6 Tue 7 Wed 8 Thu 9 Fri 10 Sat 11 2/2 …" at bounding box center [666, 405] width 1333 height 561
drag, startPoint x: 533, startPoint y: 385, endPoint x: 1010, endPoint y: 401, distance: 476.9
click at [1010, 401] on app-calendar-viewport "Fri 26 Sat 27 Sun 28 Mon 29 Tue 30 Wed 1 Thu 2 Fri 3 Sat 4 Sun 5 Mon 6 Tue 7 We…" at bounding box center [666, 405] width 1333 height 561
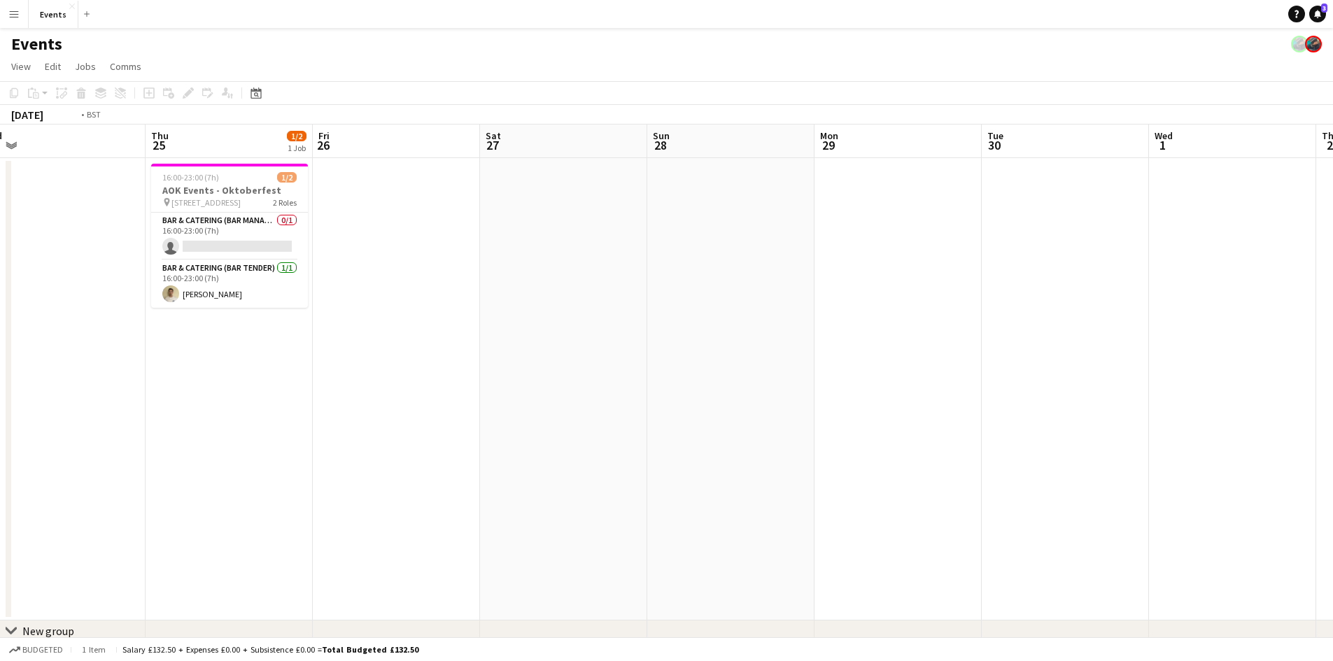
drag, startPoint x: 316, startPoint y: 361, endPoint x: 975, endPoint y: 387, distance: 659.8
click at [964, 386] on app-calendar-viewport "Mon 22 Tue 23 Wed 24 Thu 25 1/2 1 Job Fri 26 Sat 27 Sun 28 Mon 29 Tue 30 Wed 1 …" at bounding box center [666, 405] width 1333 height 561
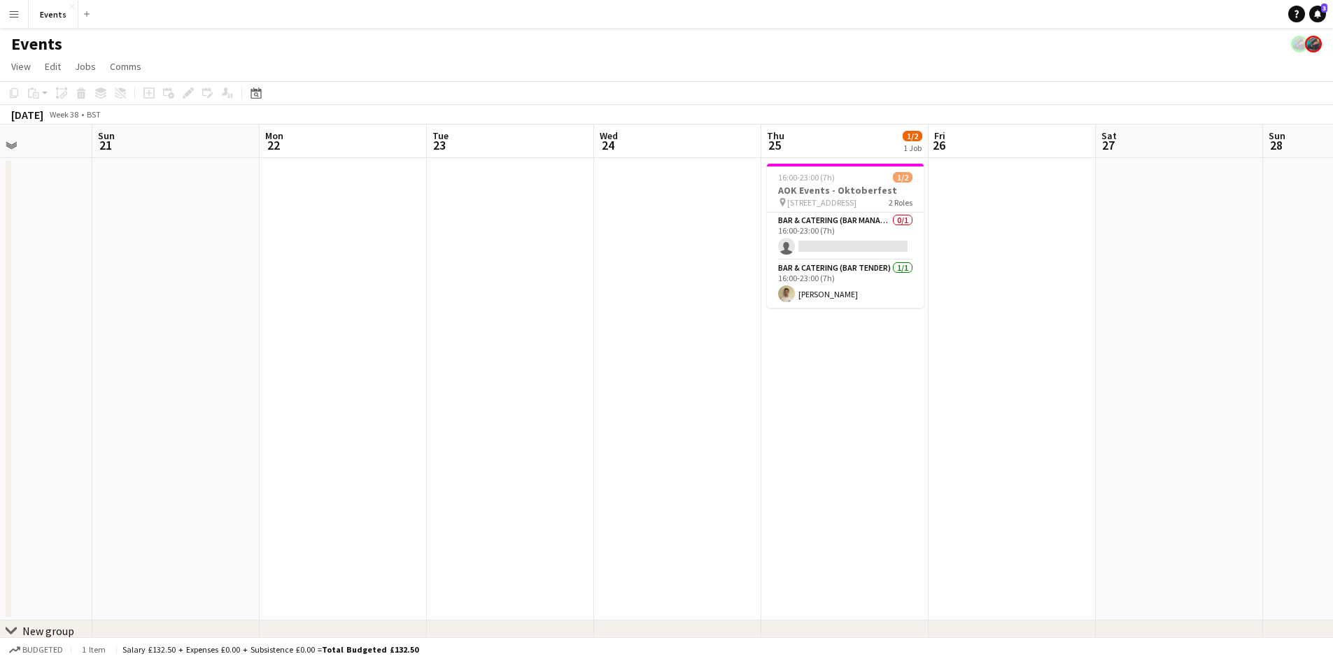
drag, startPoint x: 344, startPoint y: 359, endPoint x: 1085, endPoint y: 420, distance: 744.4
click at [1087, 416] on app-calendar-viewport "Thu 18 Fri 19 Sat 20 Sun 21 Mon 22 Tue 23 Wed 24 Thu 25 1/2 1 Job Fri 26 Sat 27…" at bounding box center [666, 405] width 1333 height 561
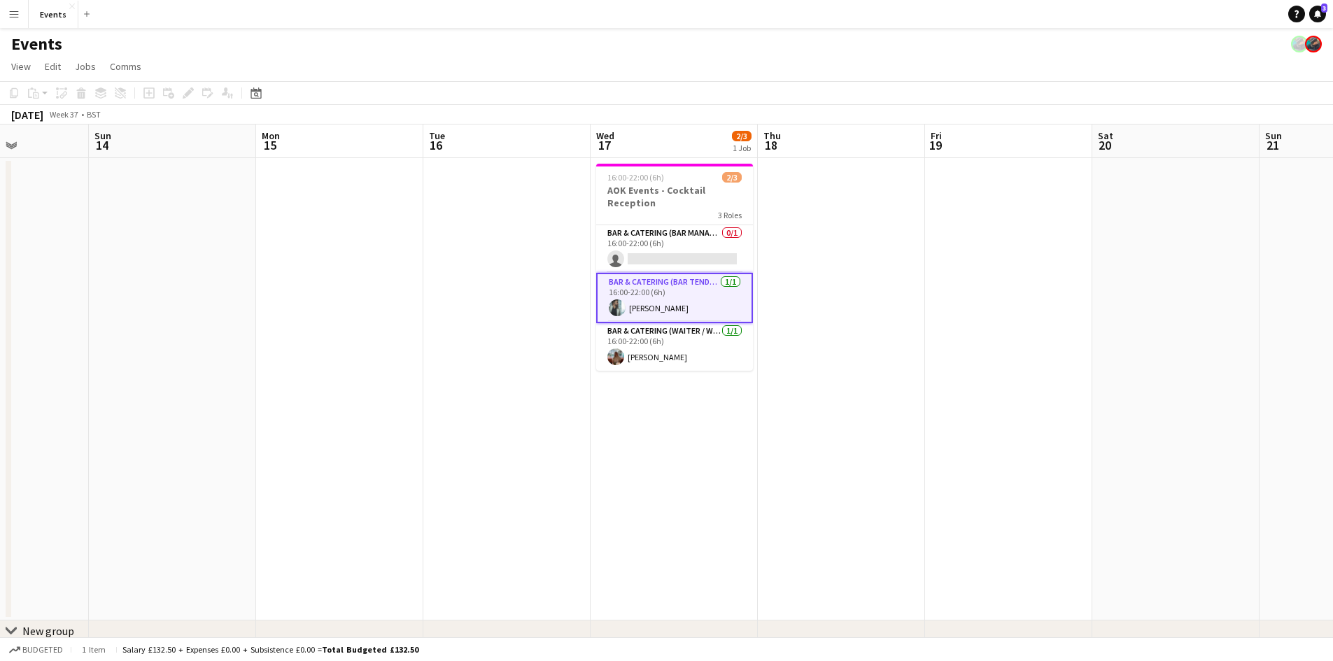
drag, startPoint x: 824, startPoint y: 421, endPoint x: 503, endPoint y: 418, distance: 321.3
click at [863, 428] on app-calendar-viewport "Thu 11 Fri 12 Sat 13 Sun 14 Mon 15 Tue 16 Wed 17 2/3 1 Job Thu 18 Fri 19 Sat 20…" at bounding box center [666, 405] width 1333 height 561
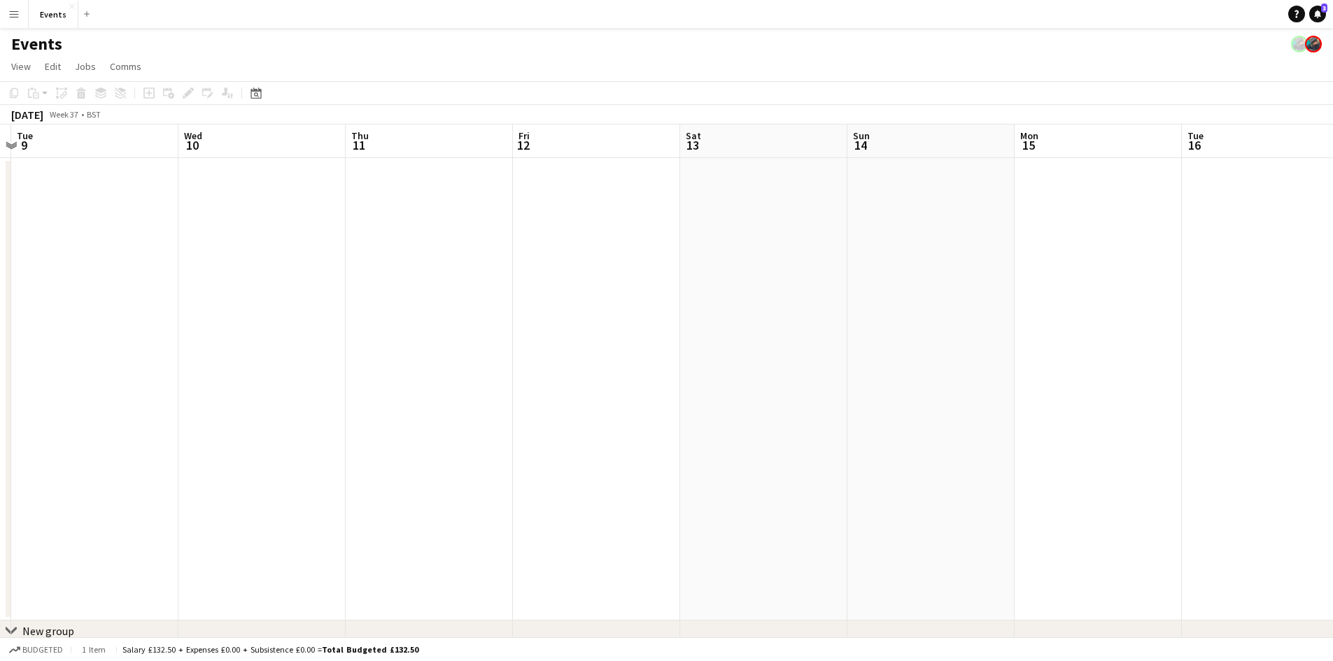
drag, startPoint x: 121, startPoint y: 390, endPoint x: 767, endPoint y: 426, distance: 647.0
click at [767, 426] on app-calendar-viewport "Sun 7 2/3 2 Jobs Mon 8 Tue 9 Wed 10 Thu 11 Fri 12 Sat 13 Sun 14 Mon 15 Tue 16 W…" at bounding box center [666, 405] width 1333 height 561
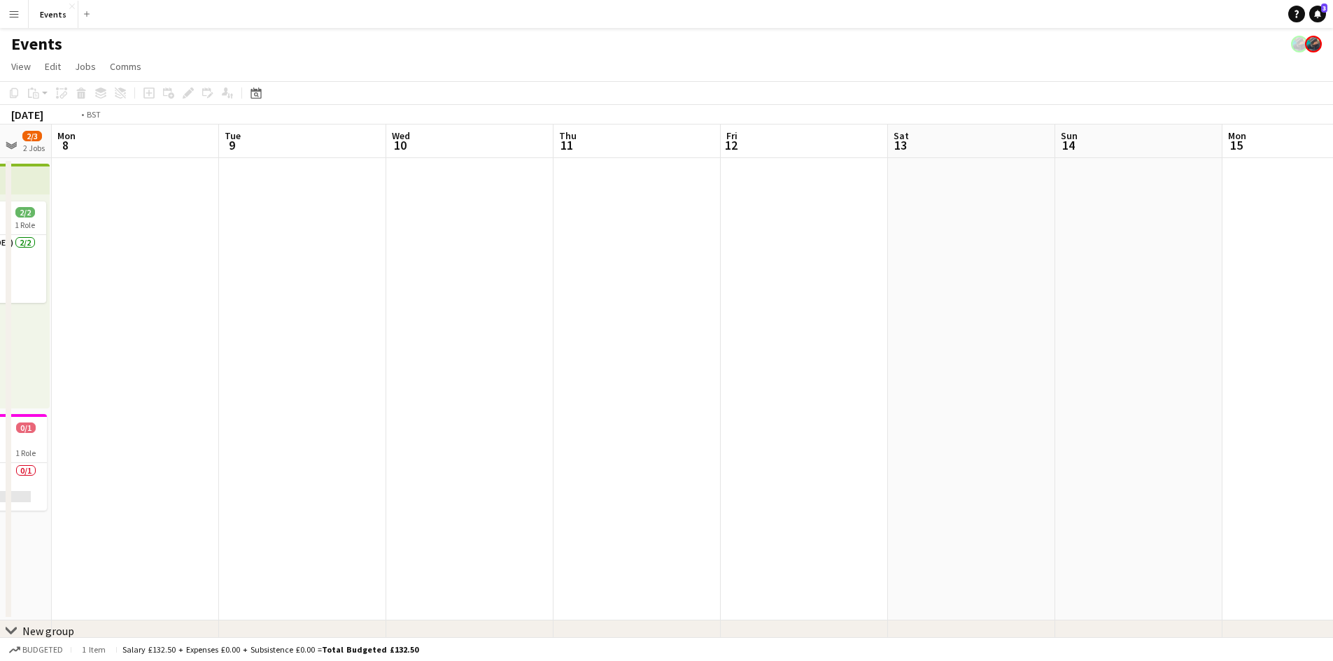
scroll to position [0, 359]
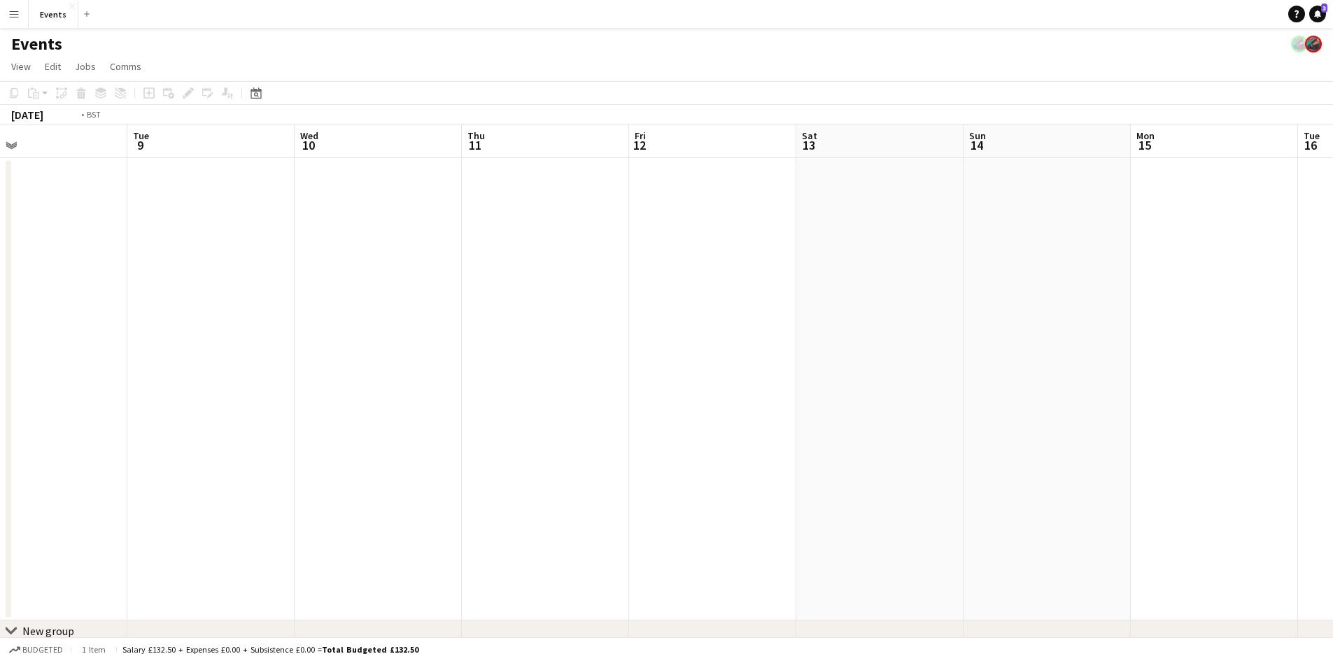
drag, startPoint x: 509, startPoint y: 433, endPoint x: 958, endPoint y: 443, distance: 449.4
click at [944, 441] on app-calendar-viewport "Sat 6 5/5 2 Jobs Sun 7 2/3 2 Jobs Mon 8 Tue 9 Wed 10 Thu 11 Fri 12 Sat 13 Sun 1…" at bounding box center [666, 405] width 1333 height 561
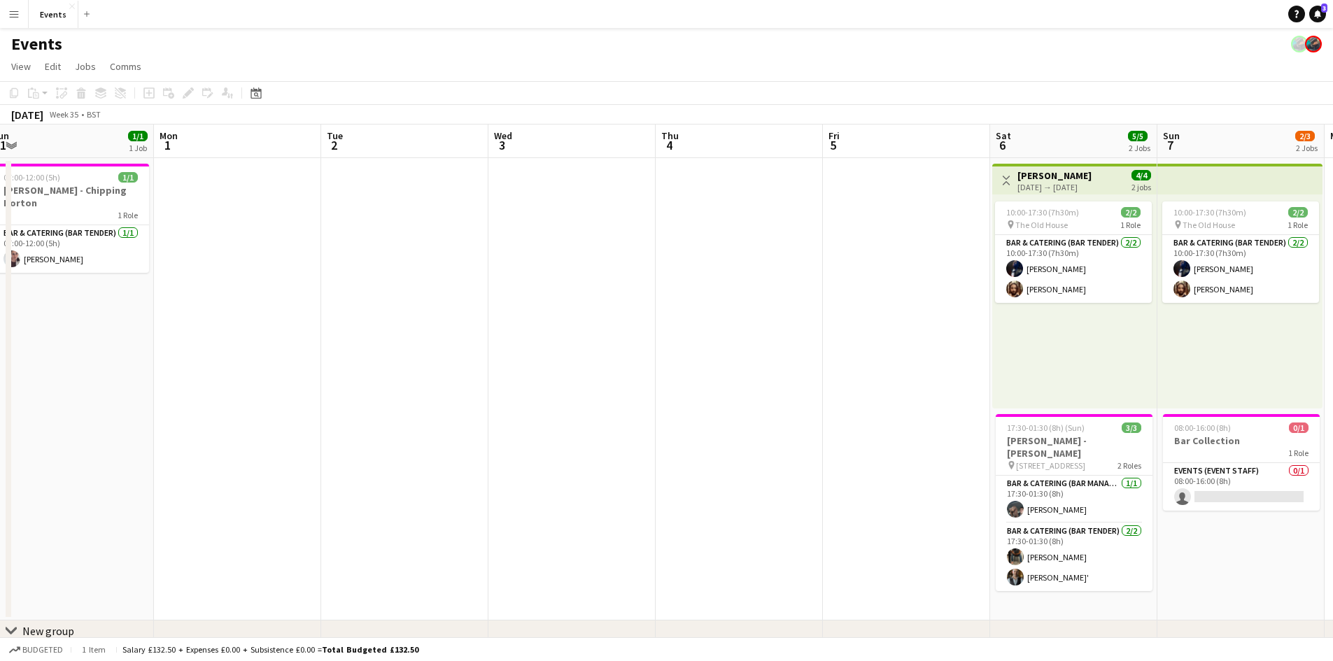
drag, startPoint x: 46, startPoint y: 355, endPoint x: 1004, endPoint y: 344, distance: 958.2
click at [985, 344] on app-calendar-viewport "Fri 29 3/4 1 Job Sat 30 8/9 2 Jobs Sun 31 1/1 1 Job Mon 1 Tue 2 Wed 3 Thu 4 Fri…" at bounding box center [666, 405] width 1333 height 561
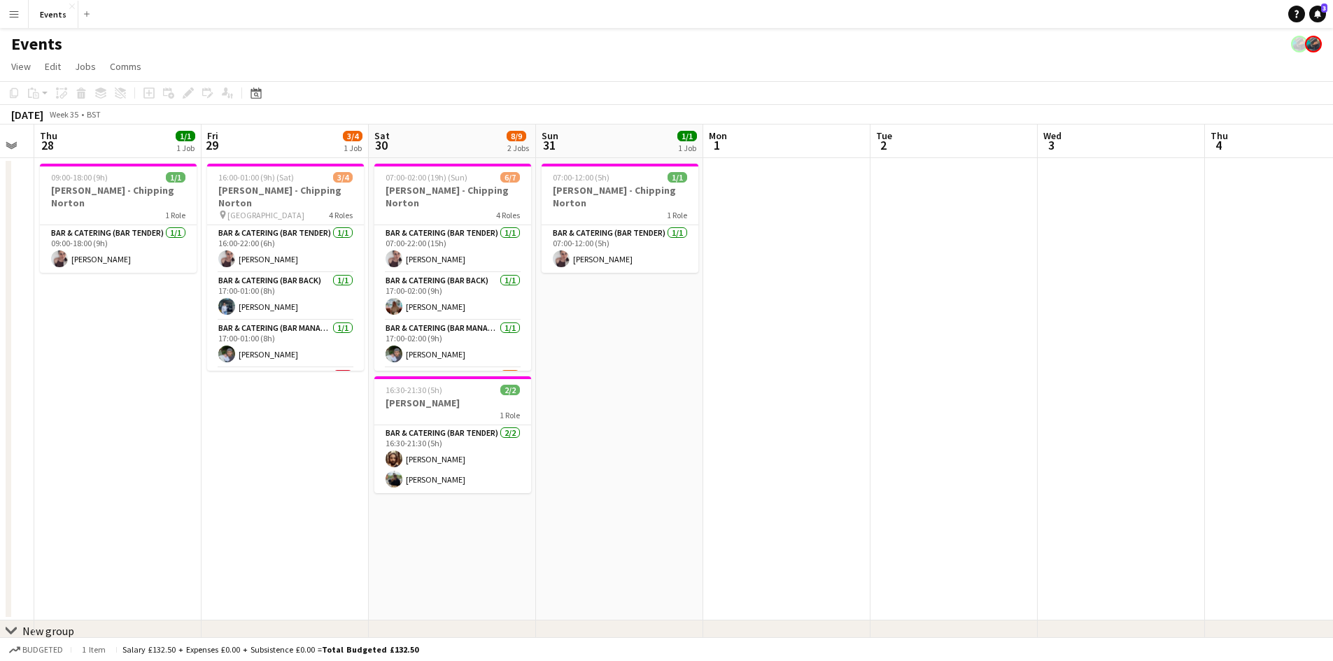
drag, startPoint x: 99, startPoint y: 323, endPoint x: 813, endPoint y: 324, distance: 714.6
click at [788, 324] on app-calendar-viewport "Mon 25 Tue 26 Wed 27 Thu 28 1/1 1 Job Fri 29 3/4 1 Job Sat 30 8/9 2 Jobs Sun 31…" at bounding box center [666, 405] width 1333 height 561
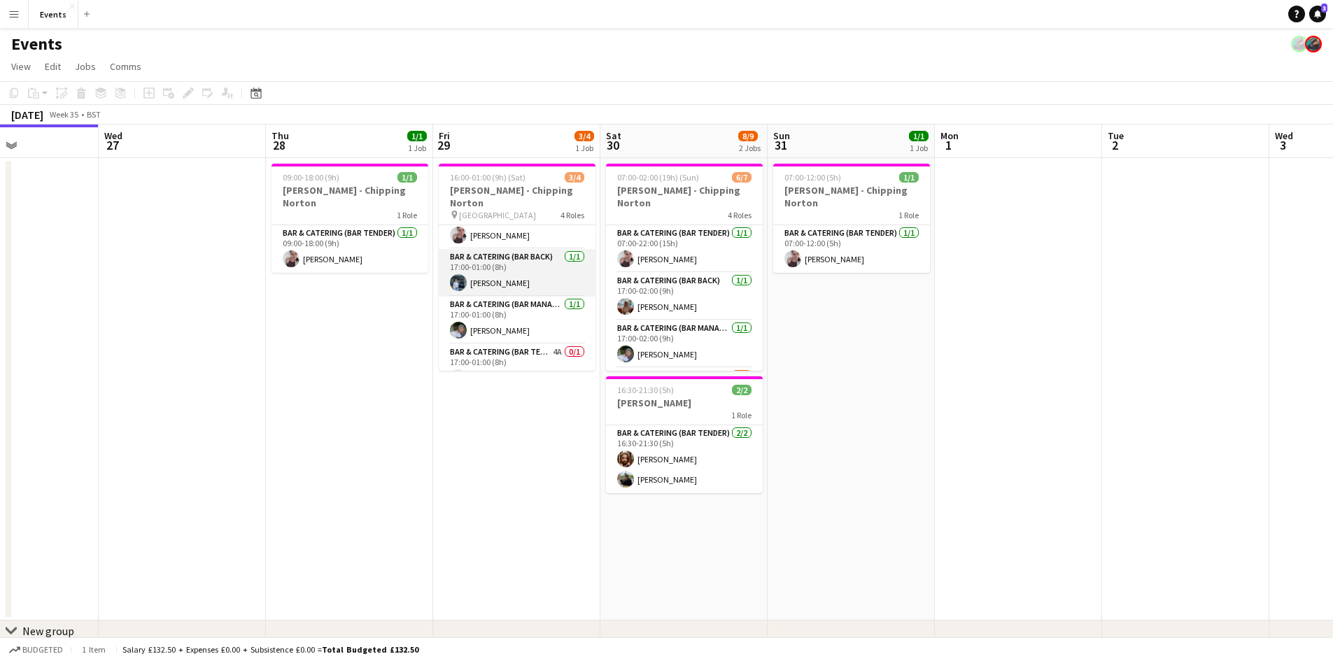
scroll to position [32, 0]
